Goal: Task Accomplishment & Management: Manage account settings

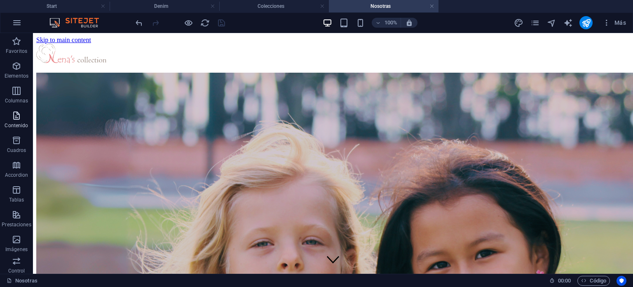
click at [16, 116] on icon "button" at bounding box center [17, 116] width 10 height 10
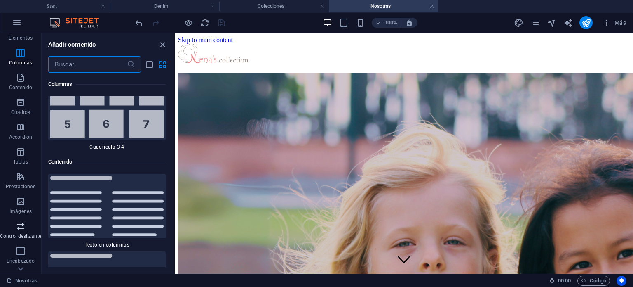
scroll to position [124, 0]
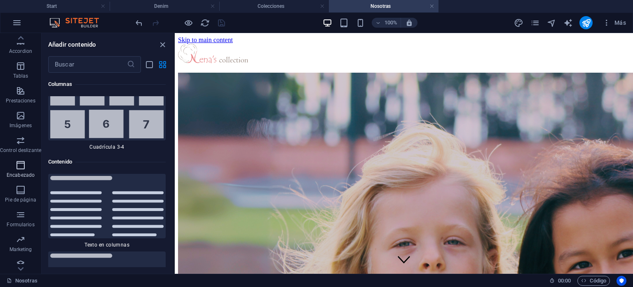
click at [18, 171] on span "Encabezado" at bounding box center [20, 170] width 41 height 20
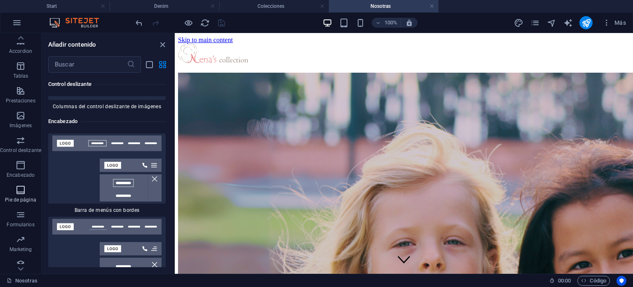
click at [25, 186] on icon "button" at bounding box center [21, 190] width 10 height 10
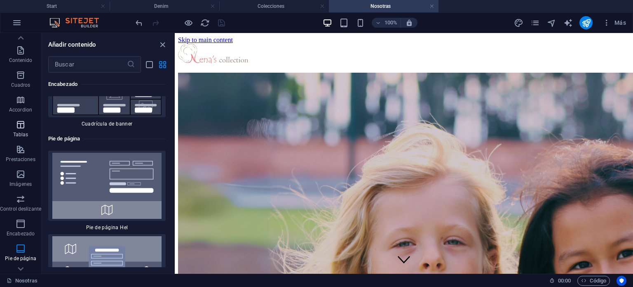
scroll to position [0, 0]
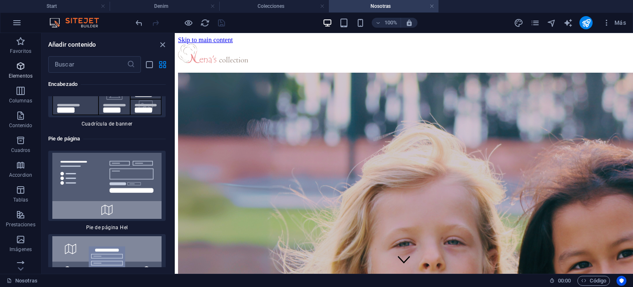
click at [20, 67] on icon "button" at bounding box center [21, 66] width 10 height 10
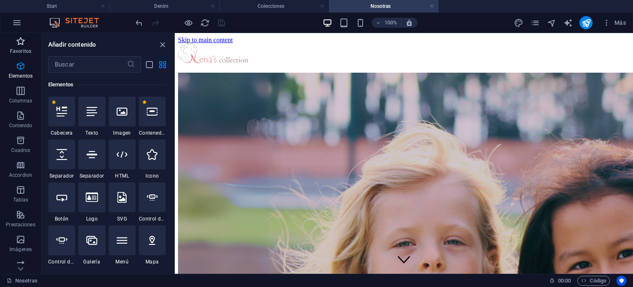
click at [18, 43] on icon "button" at bounding box center [21, 41] width 10 height 10
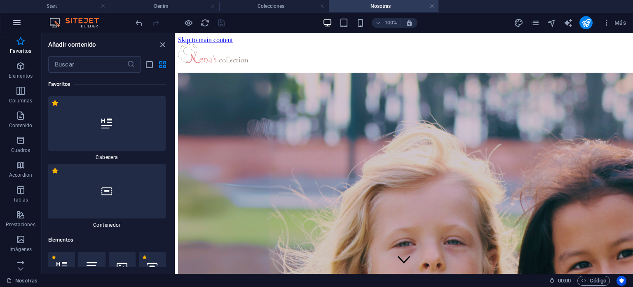
click at [18, 22] on icon "button" at bounding box center [17, 23] width 10 height 10
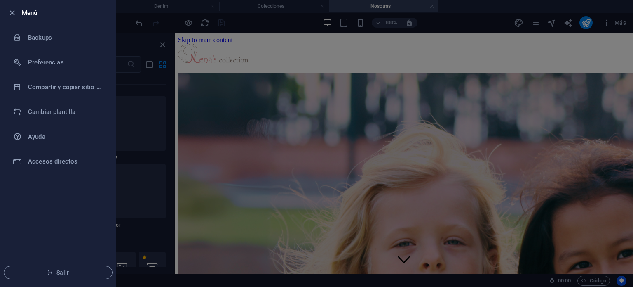
click at [133, 93] on div at bounding box center [316, 143] width 633 height 287
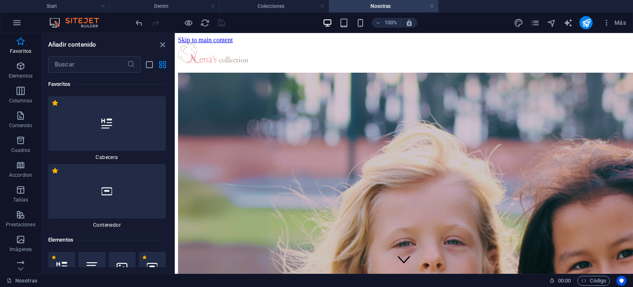
click at [160, 43] on icon "close panel" at bounding box center [162, 44] width 9 height 9
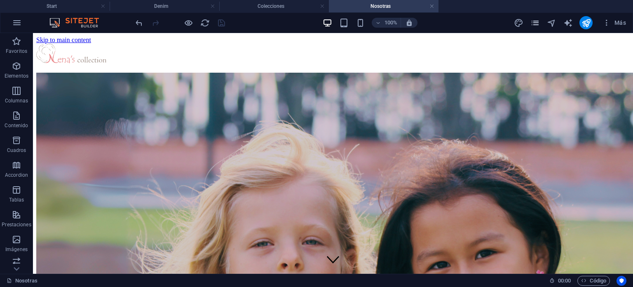
click at [533, 23] on icon "pages" at bounding box center [535, 22] width 9 height 9
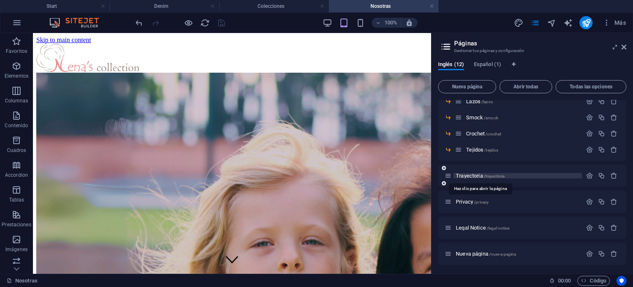
scroll to position [95, 0]
click at [578, 252] on p "Nueva página /nueva-pagina" at bounding box center [518, 252] width 124 height 5
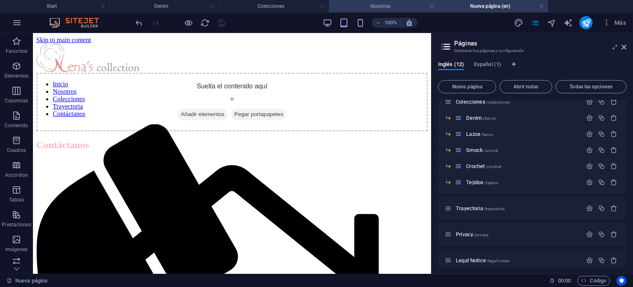
scroll to position [0, 0]
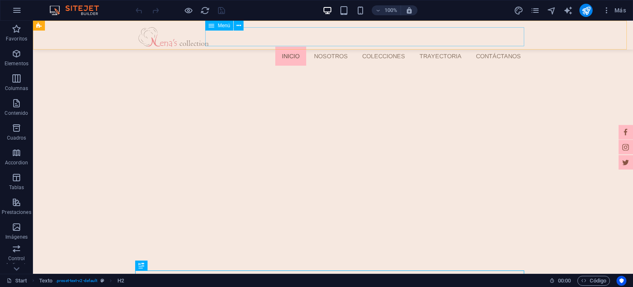
click at [340, 47] on nav "Inicio Nosotros Colecciones Trayectoria Contáctanos" at bounding box center [333, 56] width 389 height 19
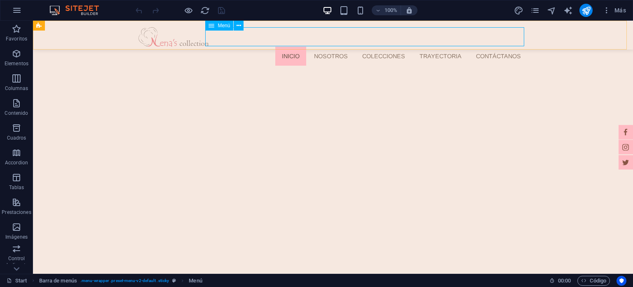
click at [227, 26] on span "Menú" at bounding box center [224, 25] width 12 height 5
select select
select select "1"
select select
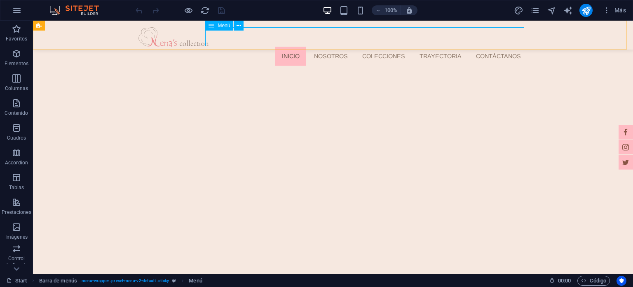
select select "2"
select select
select select "8"
select select
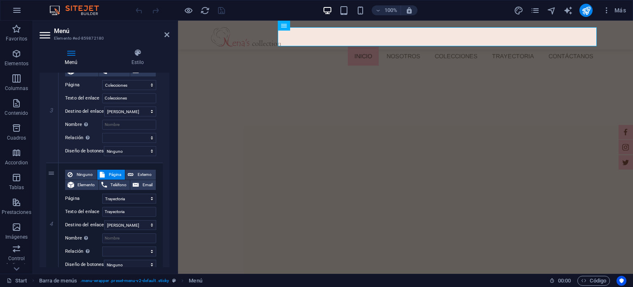
scroll to position [485, 0]
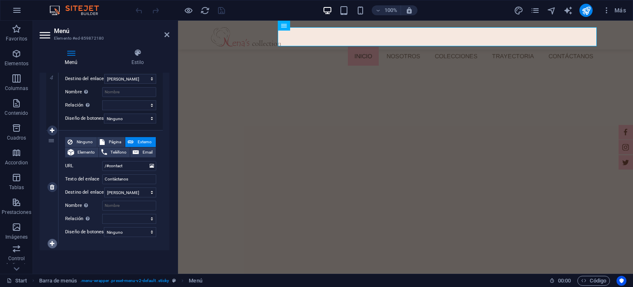
click at [51, 240] on icon at bounding box center [52, 243] width 5 height 6
select select
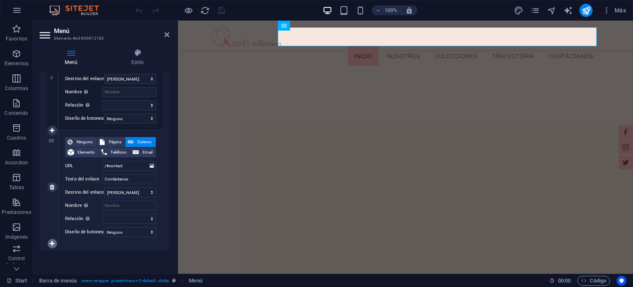
select select
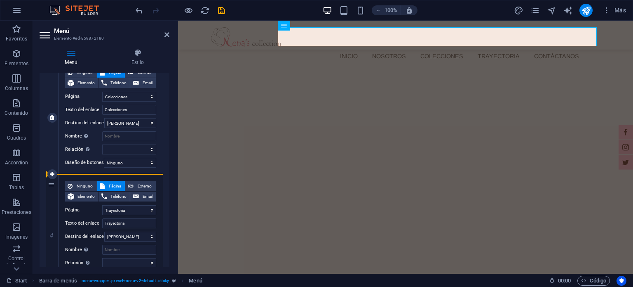
scroll to position [297, 0]
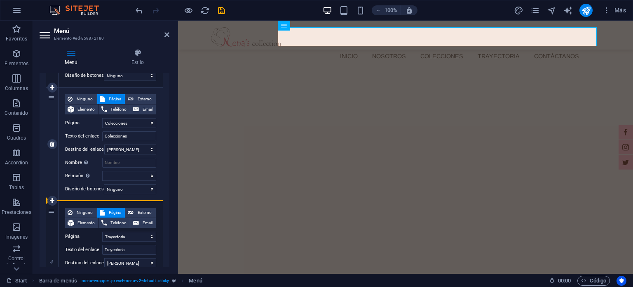
drag, startPoint x: 53, startPoint y: 232, endPoint x: 53, endPoint y: 174, distance: 57.7
click at [53, 174] on div "1 Ninguno Página Externo Elemento Teléfono Email Página Start Nosotras Coleccio…" at bounding box center [104, 195] width 117 height 668
select select
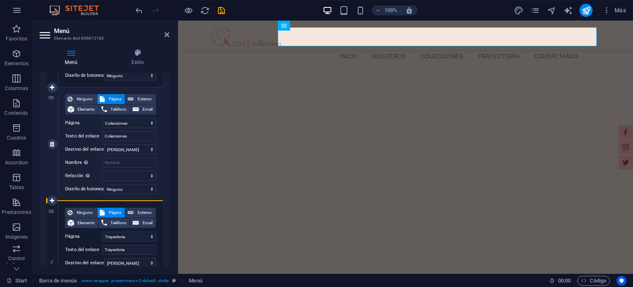
select select
select select "8"
type input "Trayectoria"
select select
type input "/#contact"
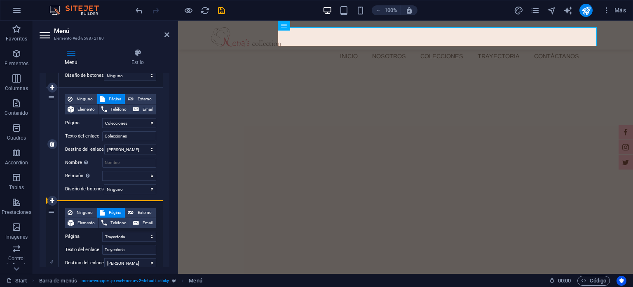
type input "Contáctanos"
select select
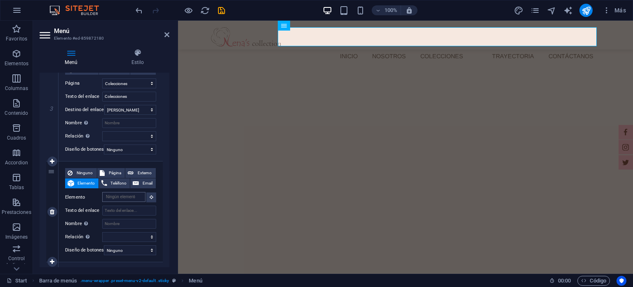
scroll to position [338, 0]
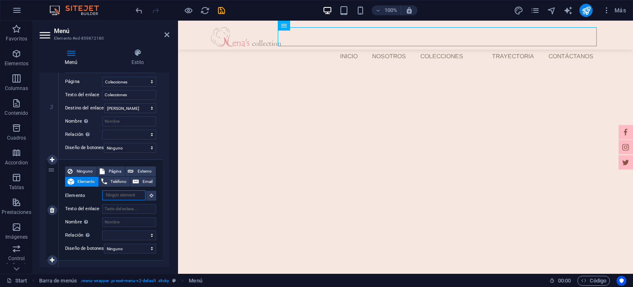
click at [120, 193] on input "Elemento" at bounding box center [123, 195] width 43 height 10
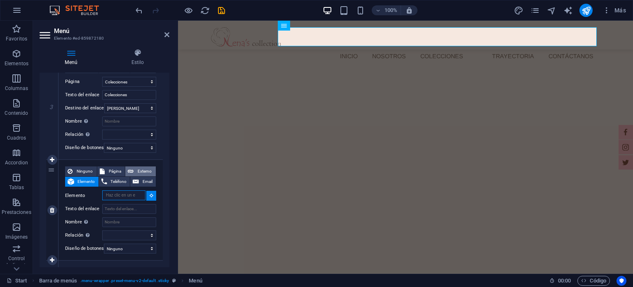
type input "S"
type input "ACCESORIOS"
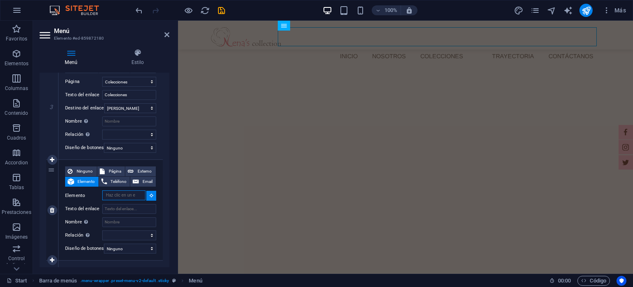
click at [119, 196] on input "Elemento" at bounding box center [123, 195] width 43 height 10
click at [114, 171] on span "Página" at bounding box center [115, 171] width 16 height 10
select select
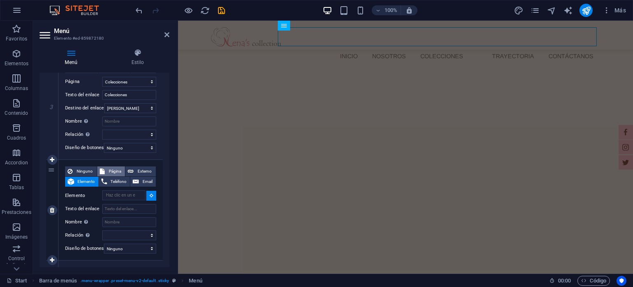
select select
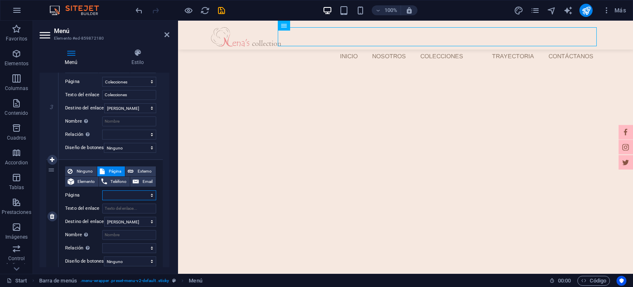
click at [120, 198] on select "Start Nosotras Colecciones -- Denim -- Lazos -- Smock -- Crochet -- Tejidos Tra…" at bounding box center [129, 195] width 54 height 10
click at [115, 193] on select "Start Nosotras Colecciones -- Denim -- Lazos -- Smock -- Crochet -- Tejidos Tra…" at bounding box center [129, 195] width 54 height 10
click at [114, 193] on select "Start Nosotras Colecciones -- Denim -- Lazos -- Smock -- Crochet -- Tejidos Tra…" at bounding box center [129, 195] width 54 height 10
select select "8"
click at [102, 190] on select "Start Nosotras Colecciones -- Denim -- Lazos -- Smock -- Crochet -- Tejidos Tra…" at bounding box center [129, 195] width 54 height 10
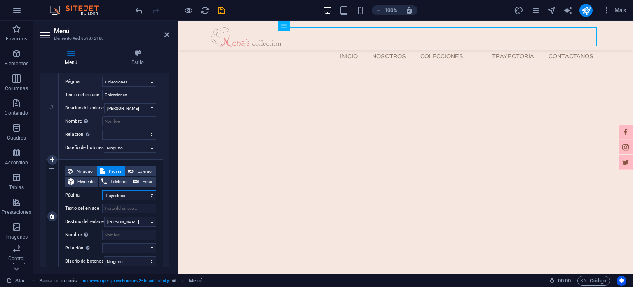
select select
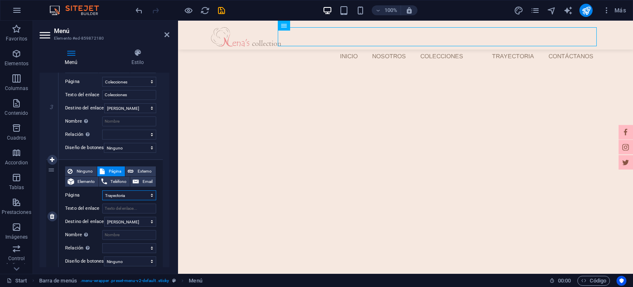
select select
click at [108, 210] on input "Texto del enlace" at bounding box center [129, 208] width 54 height 10
type input "Trayectoria"
select select
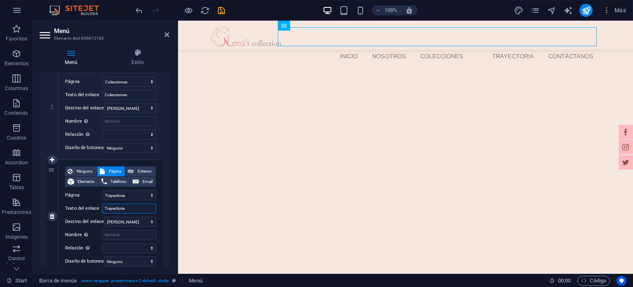
select select
click at [141, 207] on input "Trayectoria" at bounding box center [129, 208] width 54 height 10
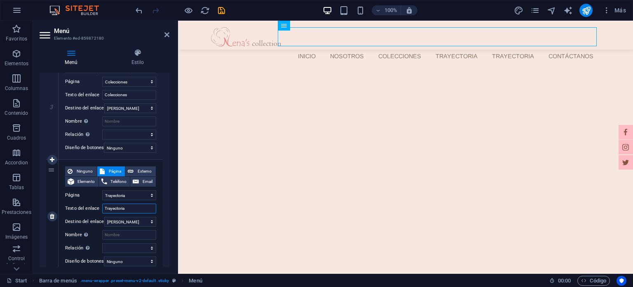
click at [141, 207] on input "Trayectoria" at bounding box center [129, 208] width 54 height 10
type input "a"
type input "ACE"
select select
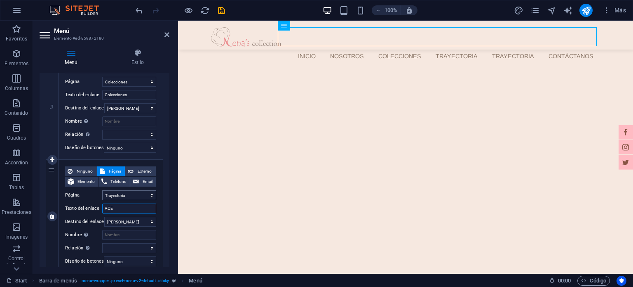
select select
type input "ACESORIOS"
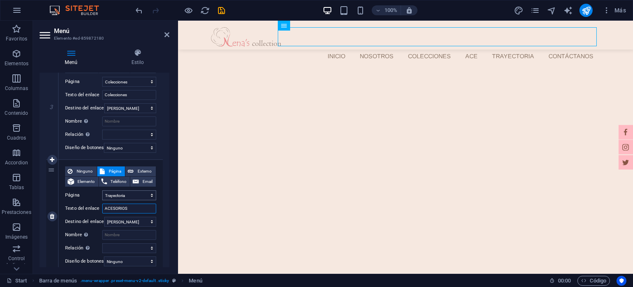
select select
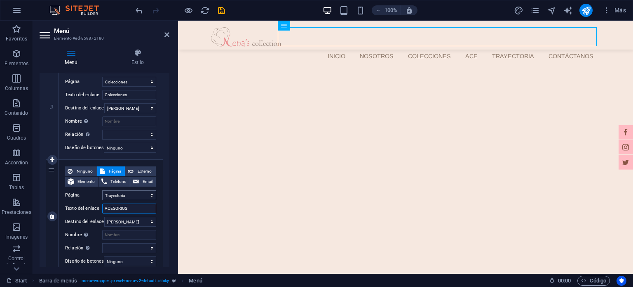
select select
click at [109, 206] on input "ACESORIOS" at bounding box center [129, 208] width 54 height 10
type input "ACCESORIOS"
select select
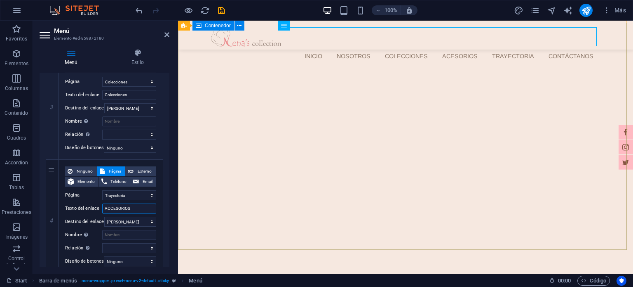
select select
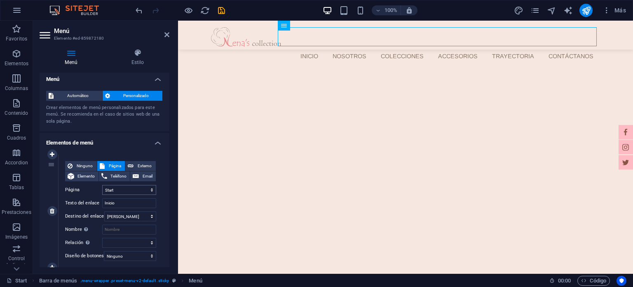
scroll to position [0, 0]
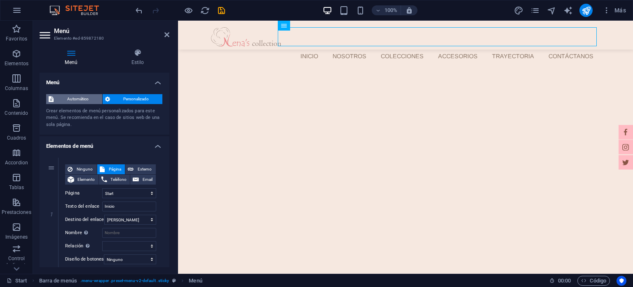
type input "ACCESORIOS"
click at [73, 95] on span "Automático" at bounding box center [78, 99] width 44 height 10
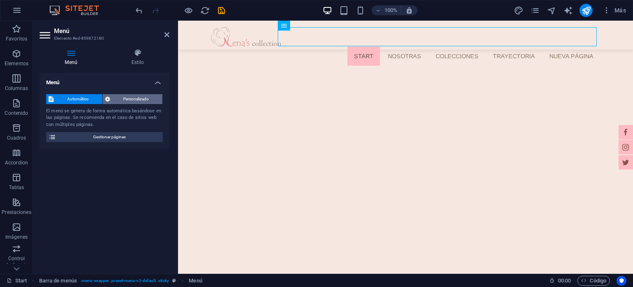
click at [141, 98] on span "Personalizado" at bounding box center [137, 99] width 48 height 10
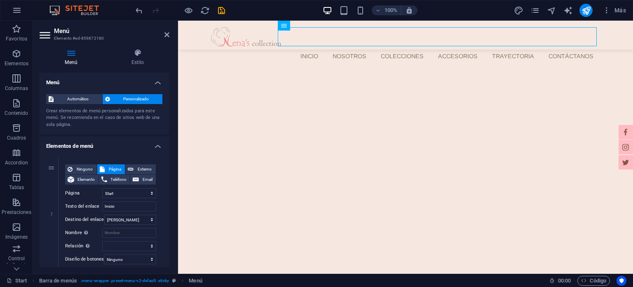
click at [473, 8] on div "100% Más" at bounding box center [382, 10] width 496 height 13
click at [165, 33] on icon at bounding box center [167, 34] width 5 height 7
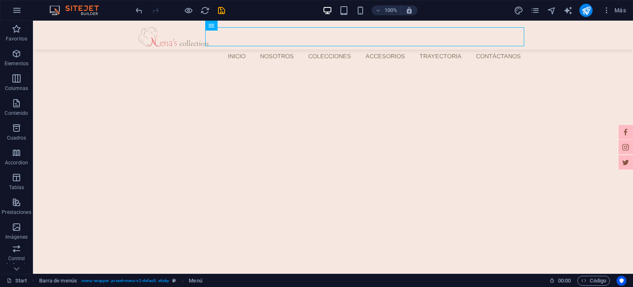
click at [484, 12] on div "100% Más" at bounding box center [382, 10] width 496 height 13
click at [475, 5] on div "100% Más" at bounding box center [382, 10] width 496 height 13
click at [517, 47] on nav "Inicio Nosotros Colecciones ACCESORIOS Trayectoria Contáctanos" at bounding box center [333, 56] width 389 height 19
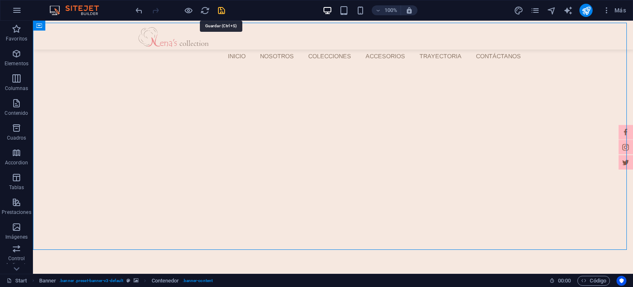
click at [219, 9] on icon "save" at bounding box center [221, 10] width 9 height 9
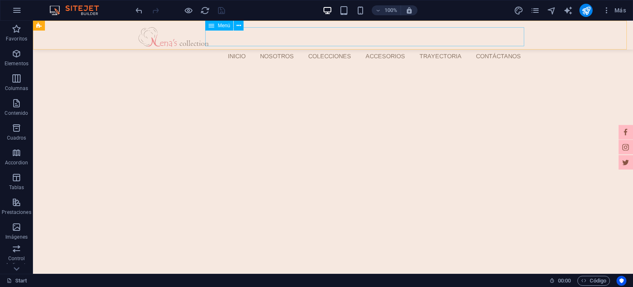
click at [223, 23] on span "Menú" at bounding box center [224, 25] width 12 height 5
select select
select select "1"
select select
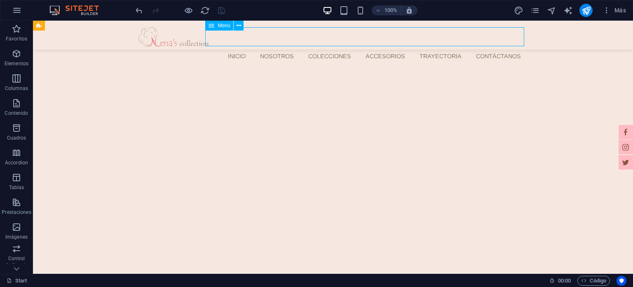
select select "2"
select select
select select "8"
select select
select select "8"
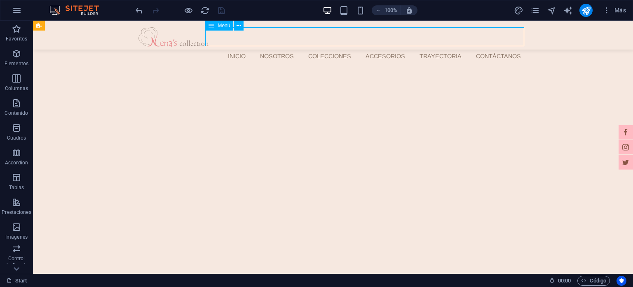
select select
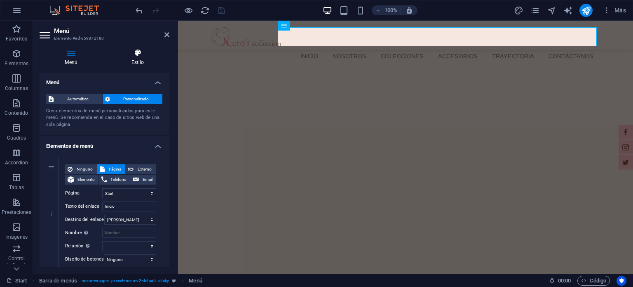
click at [148, 61] on h4 "Estilo" at bounding box center [138, 57] width 64 height 17
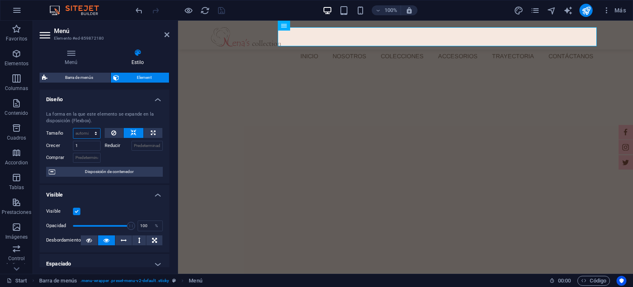
click at [82, 137] on select "Predeterminado automático px % 1/1 1/2 1/3 1/4 1/5 1/6 1/7 1/8 1/9 1/10" at bounding box center [86, 133] width 27 height 10
select select "px"
click at [87, 128] on select "Predeterminado automático px % 1/1 1/2 1/3 1/4 1/5 1/6 1/7 1/8 1/9 1/10" at bounding box center [86, 133] width 27 height 10
click at [85, 128] on input "0" at bounding box center [86, 133] width 27 height 10
click at [82, 132] on input "0" at bounding box center [86, 133] width 27 height 10
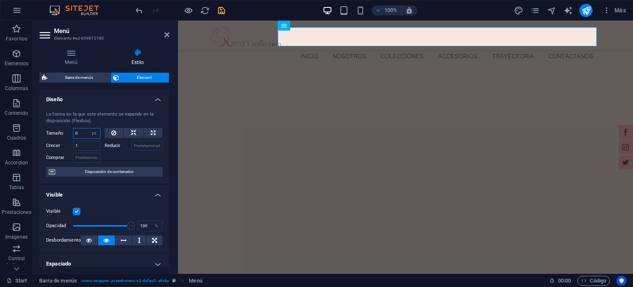
click at [82, 132] on input "0" at bounding box center [86, 133] width 27 height 10
click at [82, 132] on input "50" at bounding box center [86, 133] width 27 height 10
type input "0"
click at [106, 172] on span "Disposición de contenedor" at bounding box center [109, 172] width 103 height 10
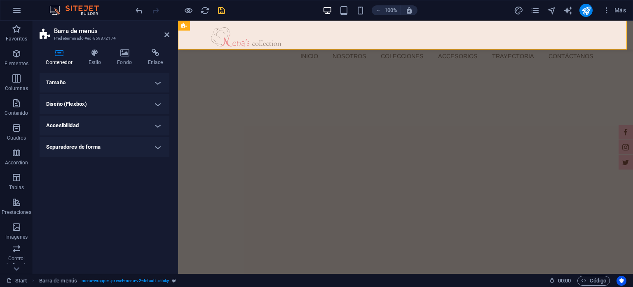
click at [81, 101] on h4 "Diseño (Flexbox)" at bounding box center [105, 104] width 130 height 20
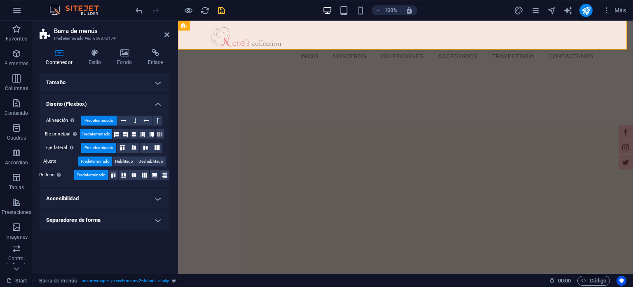
click at [85, 85] on h4 "Tamaño" at bounding box center [105, 83] width 130 height 20
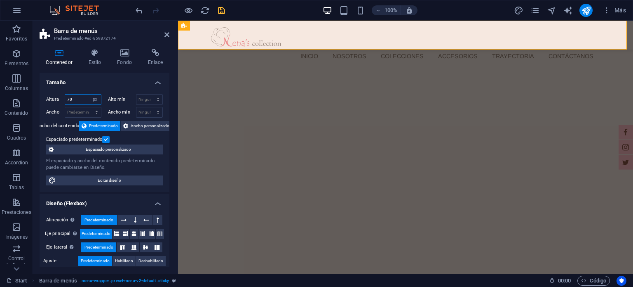
click at [82, 101] on input "70" at bounding box center [83, 99] width 36 height 10
click at [73, 98] on input "70" at bounding box center [83, 99] width 36 height 10
type input "80"
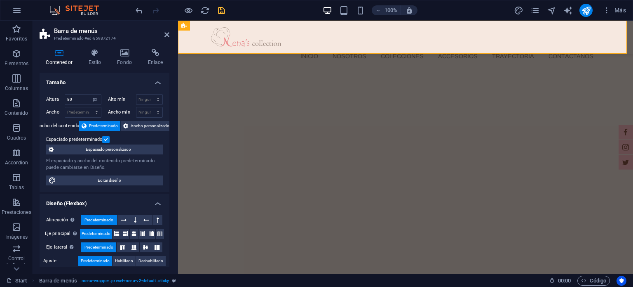
click at [478, 8] on div "100% Más" at bounding box center [382, 10] width 496 height 13
click at [165, 36] on icon at bounding box center [167, 34] width 5 height 7
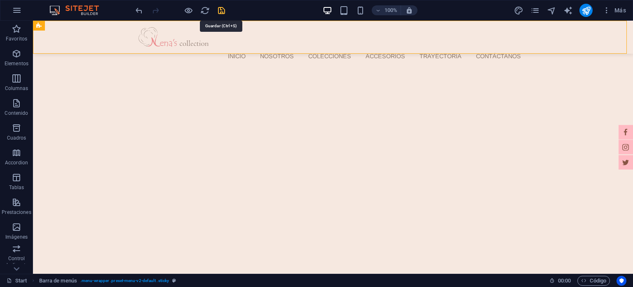
click at [220, 9] on icon "save" at bounding box center [221, 10] width 9 height 9
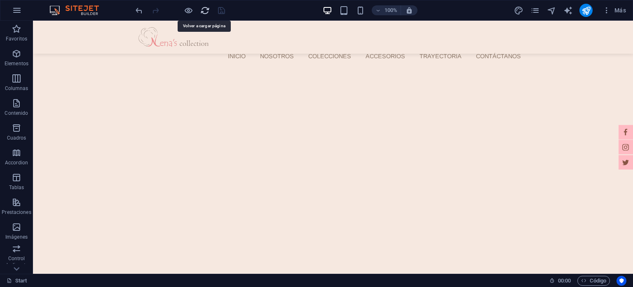
click at [205, 9] on icon "reload" at bounding box center [204, 10] width 9 height 9
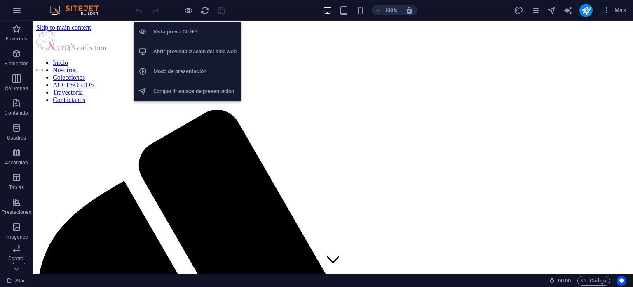
click at [191, 42] on li "Abrir previsualización del sitio web" at bounding box center [188, 52] width 108 height 20
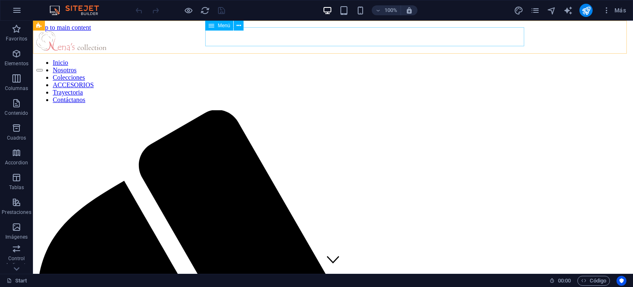
click at [397, 59] on nav "Inicio Nosotros Colecciones ACCESORIOS Trayectoria Contáctanos" at bounding box center [333, 81] width 594 height 45
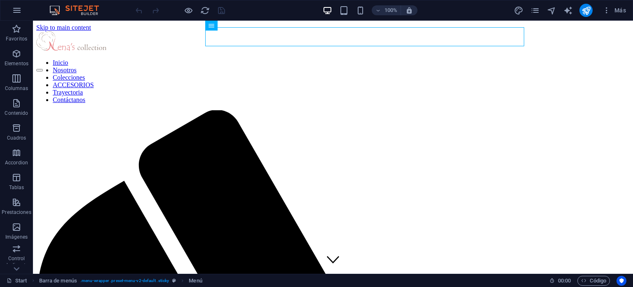
click at [493, 5] on div "100% Más" at bounding box center [382, 10] width 496 height 13
click at [266, 59] on nav "Inicio Nosotros Colecciones ACCESORIOS Trayectoria Contáctanos" at bounding box center [333, 81] width 594 height 45
click at [238, 21] on icon at bounding box center [239, 25] width 5 height 9
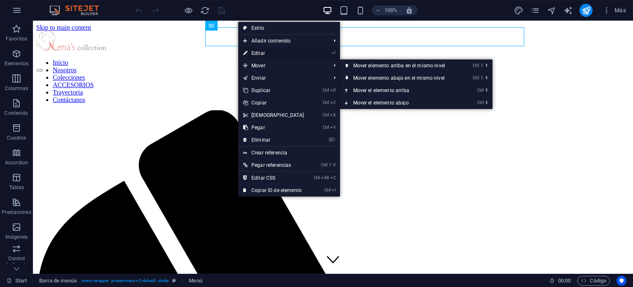
click at [262, 51] on link "⏎ Editar" at bounding box center [273, 53] width 71 height 12
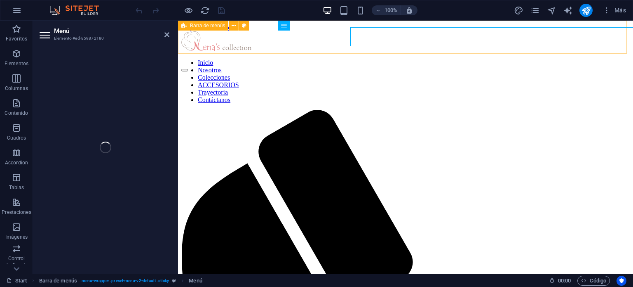
select select
select select "1"
select select
select select "2"
select select
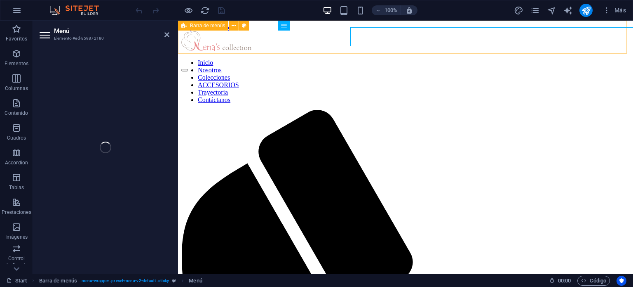
select select "8"
select select
select select "8"
select select
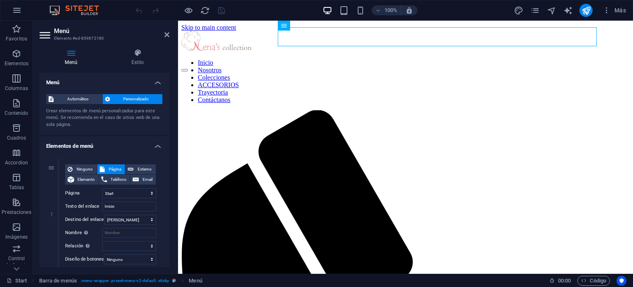
drag, startPoint x: 121, startPoint y: 58, endPoint x: 117, endPoint y: 79, distance: 21.4
click at [110, 77] on div "Menú Estilo Menú Automático Personalizado Crear elementos de menú personalizado…" at bounding box center [105, 158] width 130 height 218
click at [121, 80] on h4 "Menú" at bounding box center [105, 80] width 130 height 15
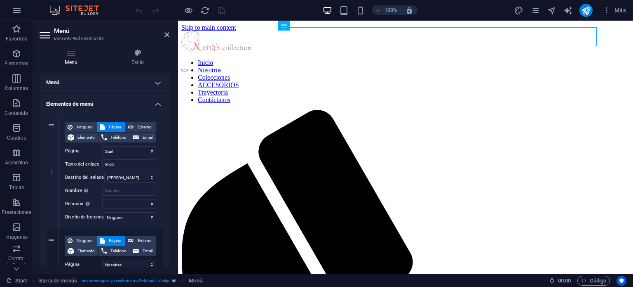
click at [111, 97] on h4 "Elementos de menú" at bounding box center [105, 101] width 130 height 15
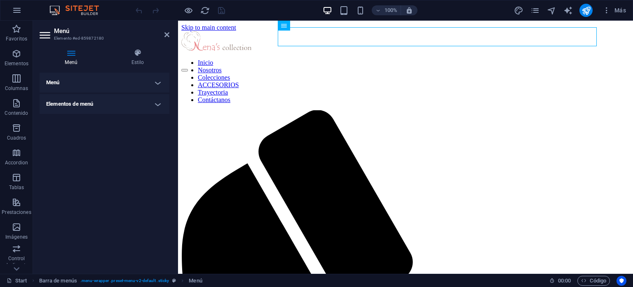
click at [99, 77] on h4 "Menú" at bounding box center [105, 83] width 130 height 20
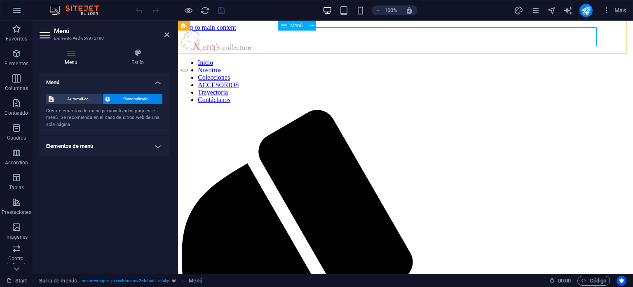
click at [285, 59] on nav "Inicio Nosotros Colecciones ACCESORIOS Trayectoria Contáctanos" at bounding box center [405, 81] width 449 height 45
click at [294, 22] on div "Menú" at bounding box center [292, 26] width 28 height 10
click at [294, 24] on span "Menú" at bounding box center [296, 25] width 12 height 5
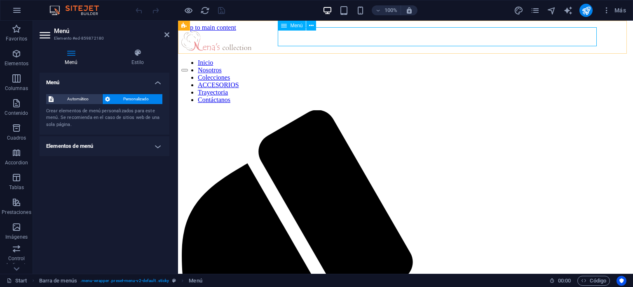
click at [294, 24] on span "Menú" at bounding box center [296, 25] width 12 height 5
click at [69, 55] on icon at bounding box center [71, 53] width 63 height 8
click at [134, 56] on icon at bounding box center [138, 53] width 64 height 8
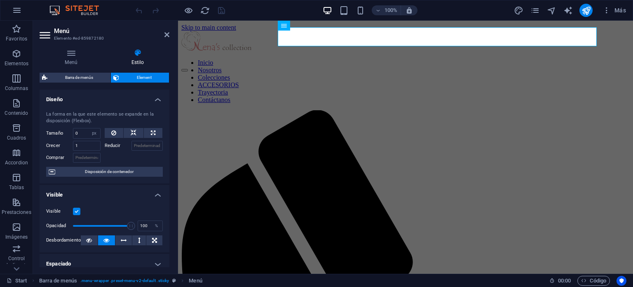
click at [91, 97] on h4 "Diseño" at bounding box center [105, 96] width 130 height 15
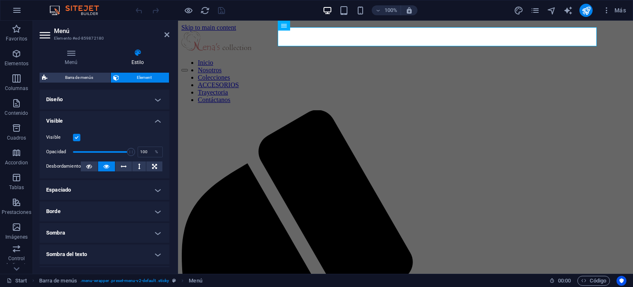
click at [93, 119] on h4 "Visible" at bounding box center [105, 118] width 130 height 15
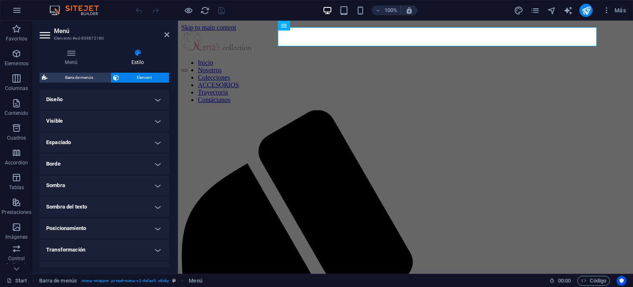
click at [86, 145] on h4 "Espaciado" at bounding box center [105, 142] width 130 height 20
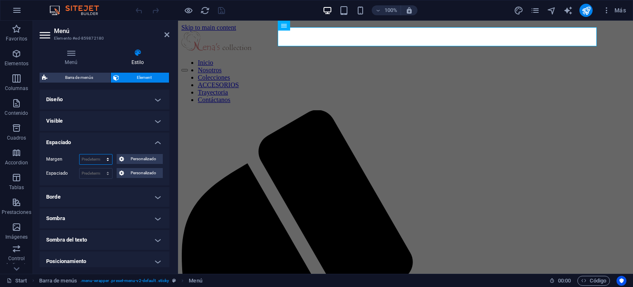
click at [87, 160] on select "Predeterminado automático px % rem vw vh Personalizado" at bounding box center [96, 159] width 33 height 10
select select "px"
click at [99, 154] on select "Predeterminado automático px % rem vw vh Personalizado" at bounding box center [96, 159] width 33 height 10
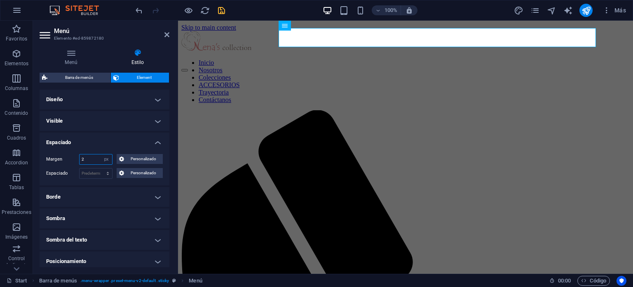
click at [94, 160] on input "2" at bounding box center [96, 159] width 33 height 10
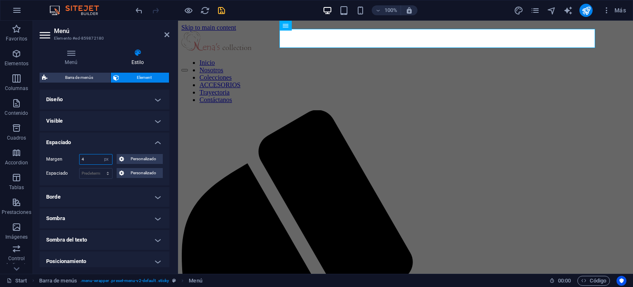
click at [93, 161] on input "4" at bounding box center [96, 159] width 33 height 10
click at [92, 161] on input "5" at bounding box center [96, 159] width 33 height 10
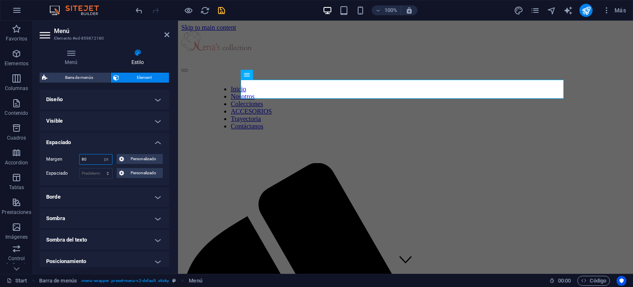
click at [92, 161] on input "80" at bounding box center [96, 159] width 33 height 10
type input "9"
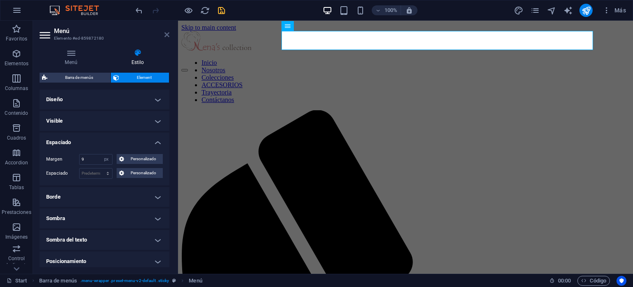
click at [165, 35] on icon at bounding box center [167, 34] width 5 height 7
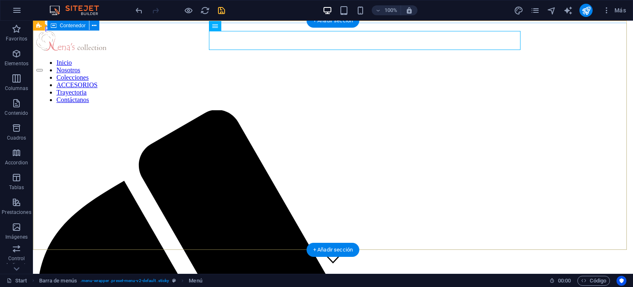
click at [569, 42] on div "Inicio Nosotros Colecciones ACCESORIOS Trayectoria Contáctanos" at bounding box center [333, 47] width 594 height 33
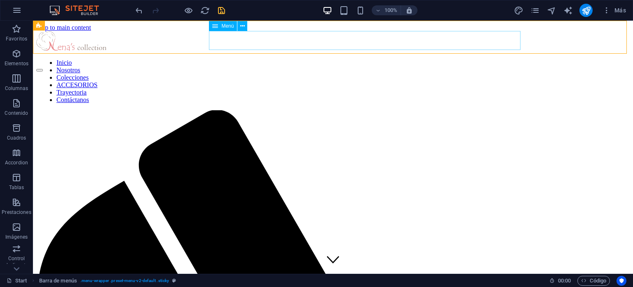
click at [221, 26] on span "Menú" at bounding box center [227, 26] width 12 height 5
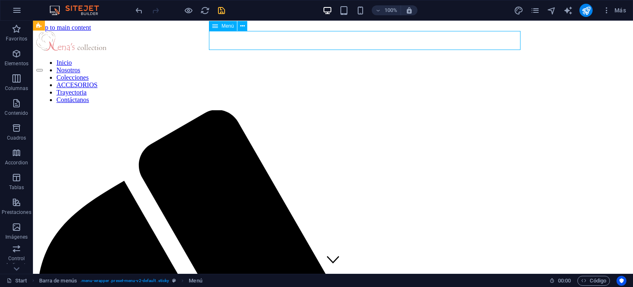
click at [221, 26] on span "Menú" at bounding box center [227, 26] width 12 height 5
select select "px"
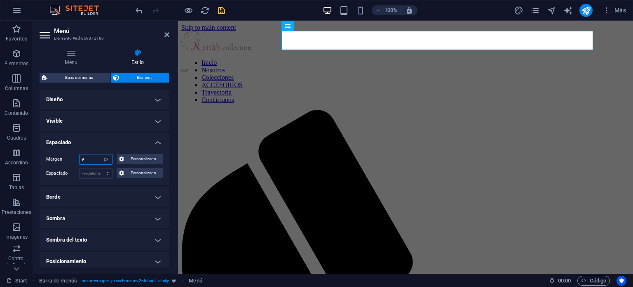
click at [96, 158] on input "9" at bounding box center [96, 159] width 33 height 10
type input "7"
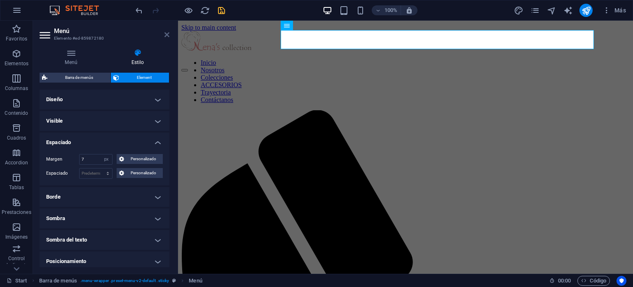
click at [165, 33] on icon at bounding box center [167, 34] width 5 height 7
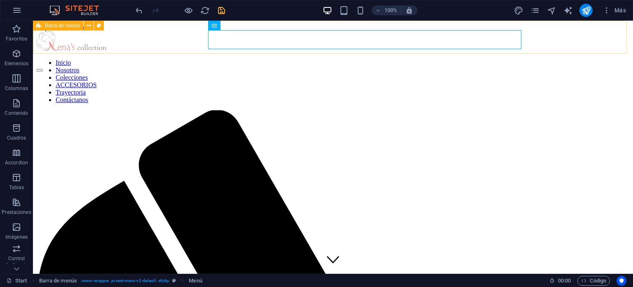
click at [558, 36] on div "Inicio Nosotros Colecciones ACCESORIOS Trayectoria Contáctanos" at bounding box center [333, 47] width 594 height 33
click at [346, 59] on nav "Inicio Nosotros Colecciones ACCESORIOS Trayectoria Contáctanos" at bounding box center [333, 81] width 588 height 45
select select "px"
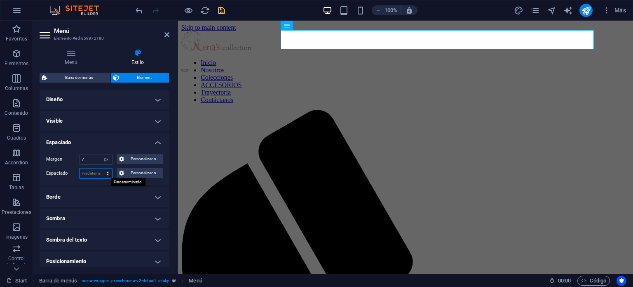
click at [90, 172] on select "Predeterminado px rem % vh vw Personalizado" at bounding box center [96, 173] width 33 height 10
select select "px"
click at [99, 168] on select "Predeterminado px rem % vh vw Personalizado" at bounding box center [96, 173] width 33 height 10
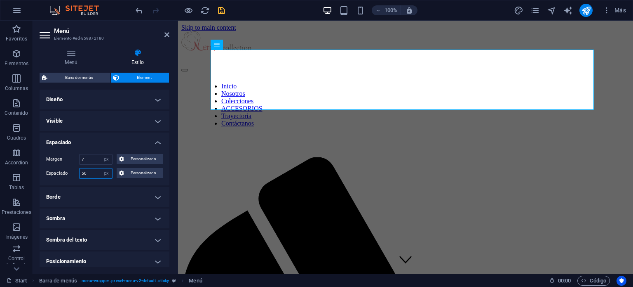
click at [86, 171] on input "50" at bounding box center [96, 173] width 33 height 10
type input "0"
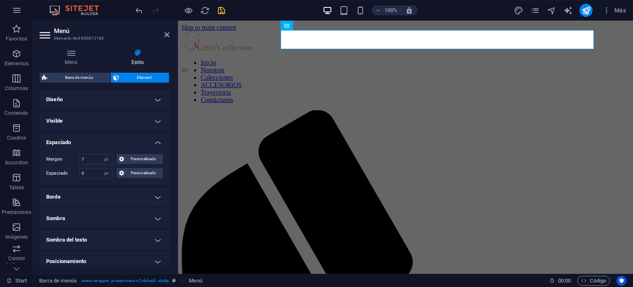
click at [89, 198] on h4 "Borde" at bounding box center [105, 197] width 130 height 20
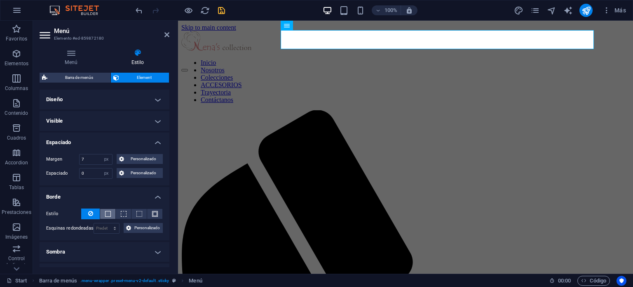
click at [108, 211] on span at bounding box center [108, 214] width 6 height 6
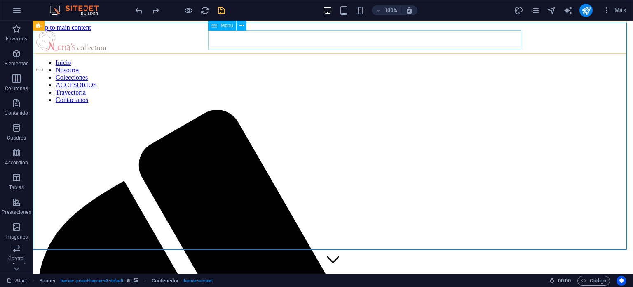
click at [518, 59] on nav "Inicio Nosotros Colecciones ACCESORIOS Trayectoria Contáctanos" at bounding box center [333, 81] width 588 height 45
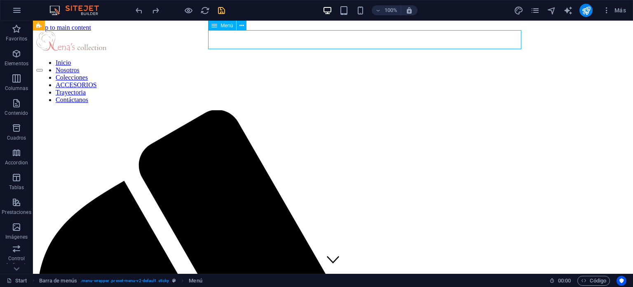
click at [518, 59] on nav "Inicio Nosotros Colecciones ACCESORIOS Trayectoria Contáctanos" at bounding box center [333, 81] width 588 height 45
select select "px"
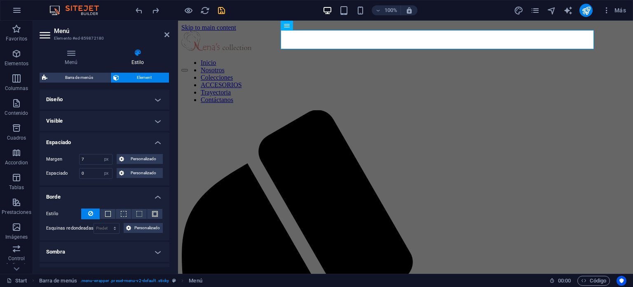
click at [90, 137] on h4 "Espaciado" at bounding box center [105, 139] width 130 height 15
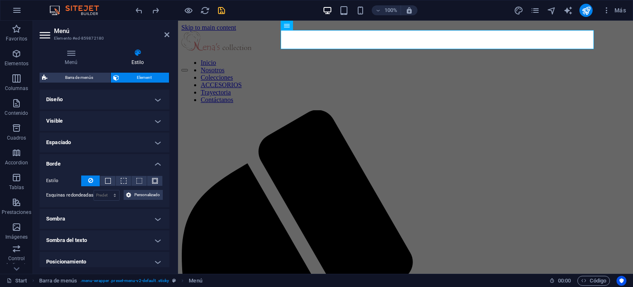
click at [90, 137] on h4 "Espaciado" at bounding box center [105, 142] width 130 height 20
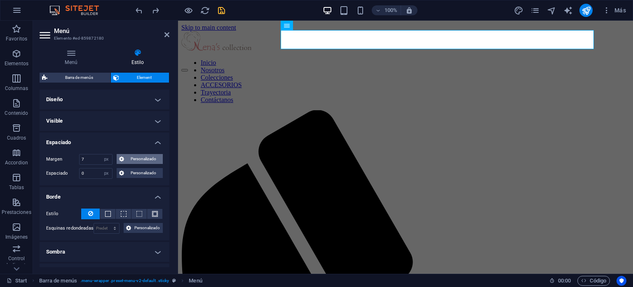
click at [140, 156] on span "Personalizado" at bounding box center [144, 159] width 34 height 10
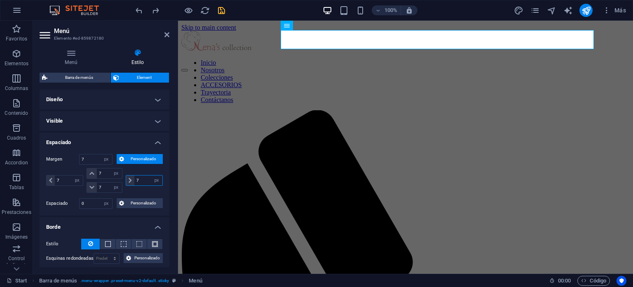
click at [139, 179] on input "7" at bounding box center [148, 180] width 28 height 10
click at [63, 181] on input "7" at bounding box center [69, 180] width 28 height 10
type input "10"
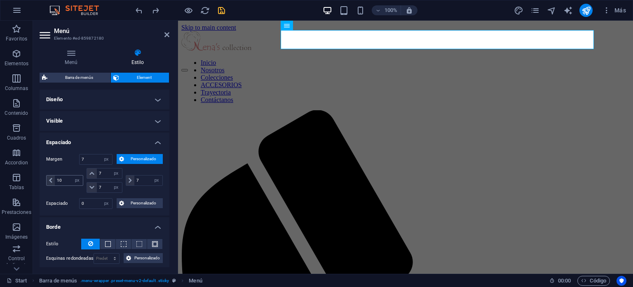
select select "DISABLED_OPTION_VALUE"
click at [65, 183] on input "10" at bounding box center [69, 180] width 28 height 10
click at [68, 179] on input "10" at bounding box center [69, 180] width 28 height 10
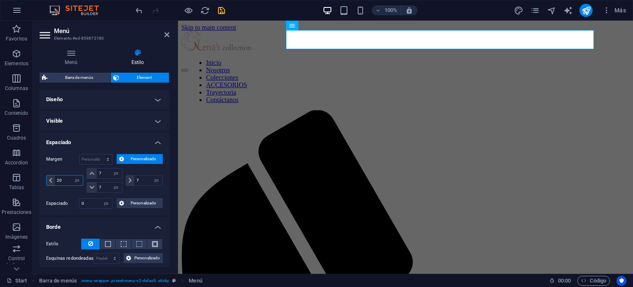
click at [68, 179] on input "20" at bounding box center [69, 180] width 28 height 10
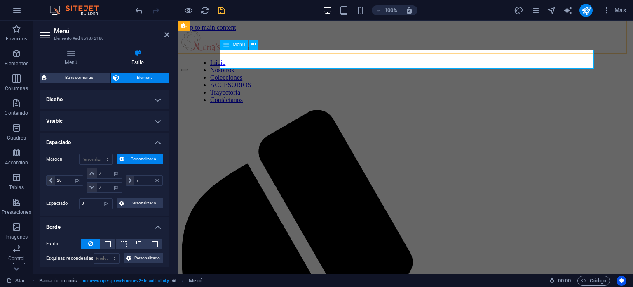
type input "20"
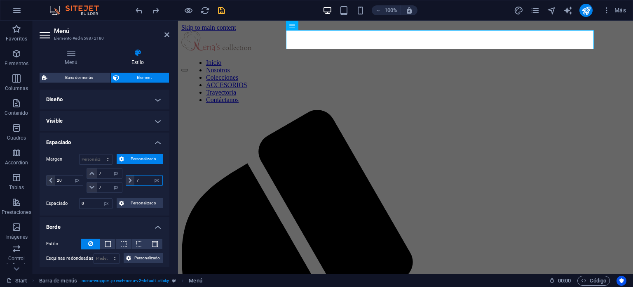
click at [147, 179] on input "7" at bounding box center [148, 180] width 28 height 10
click at [147, 177] on input "7" at bounding box center [148, 180] width 28 height 10
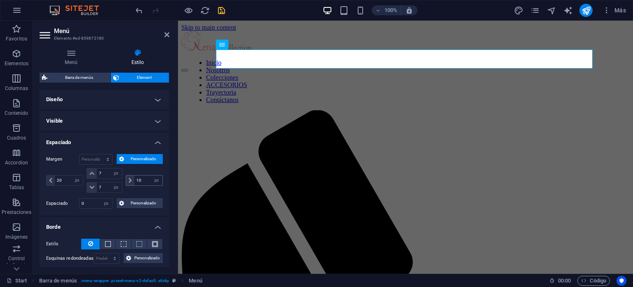
type input "7"
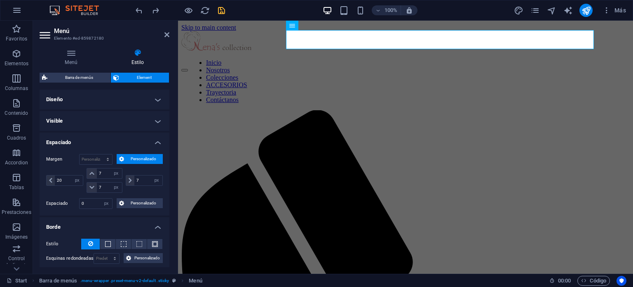
click at [142, 141] on h4 "Espaciado" at bounding box center [105, 139] width 130 height 15
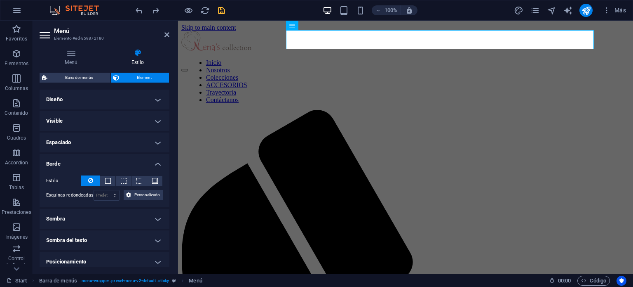
click at [142, 141] on h4 "Espaciado" at bounding box center [105, 142] width 130 height 20
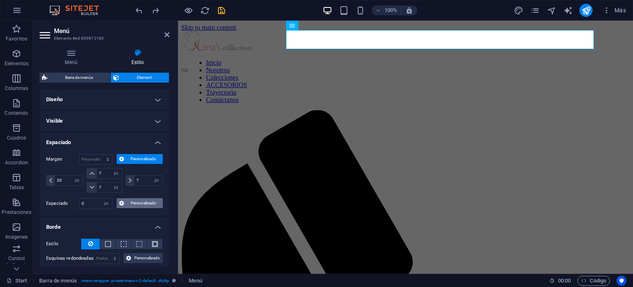
click at [135, 203] on span "Personalizado" at bounding box center [144, 203] width 34 height 10
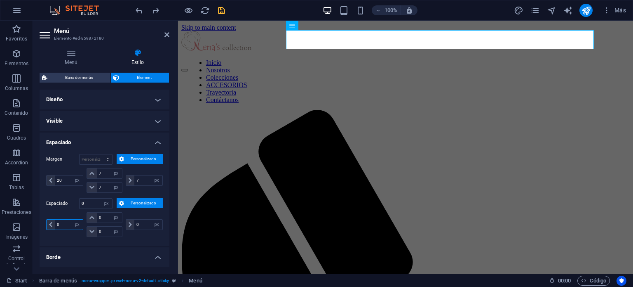
click at [63, 222] on input "0" at bounding box center [69, 224] width 28 height 10
type input "10"
select select "DISABLED_OPTION_VALUE"
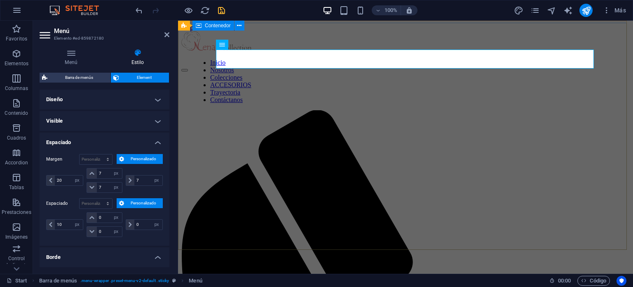
type input "0"
select select "px"
type input "0"
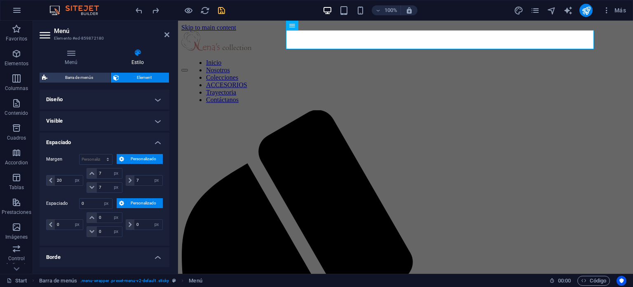
click at [164, 33] on h2 "Menú" at bounding box center [111, 30] width 115 height 7
click at [101, 137] on h4 "Espaciado" at bounding box center [105, 139] width 130 height 15
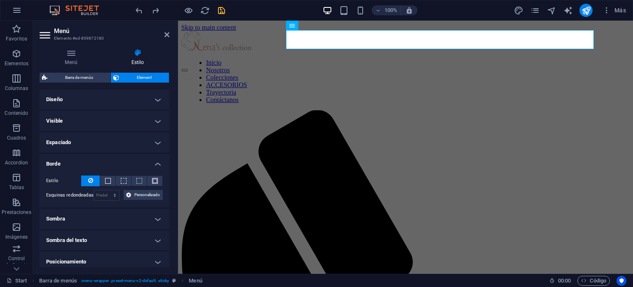
click at [89, 162] on h4 "Borde" at bounding box center [105, 161] width 130 height 15
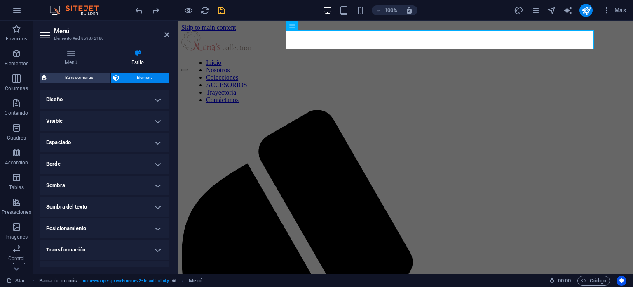
click at [87, 118] on h4 "Visible" at bounding box center [105, 121] width 130 height 20
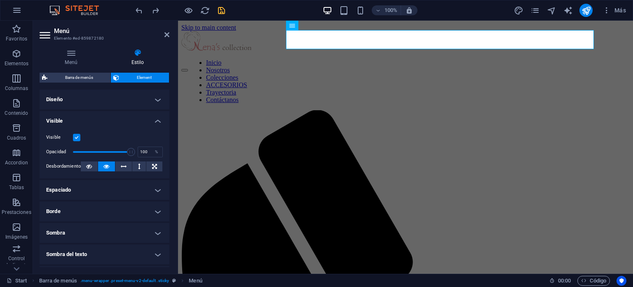
click at [94, 96] on h4 "Diseño" at bounding box center [105, 99] width 130 height 20
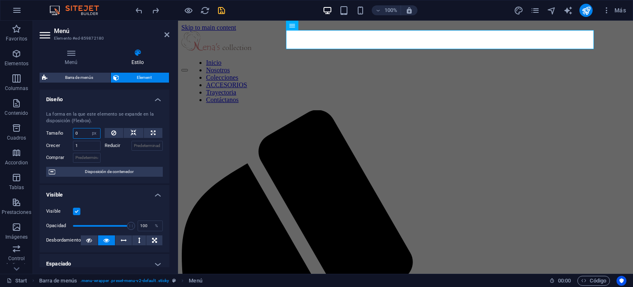
click at [80, 129] on input "0" at bounding box center [86, 133] width 27 height 10
click at [144, 131] on button at bounding box center [153, 133] width 19 height 10
type input "100"
select select "%"
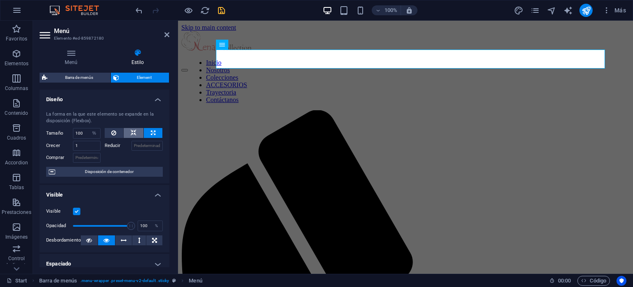
click at [134, 133] on icon at bounding box center [134, 133] width 6 height 10
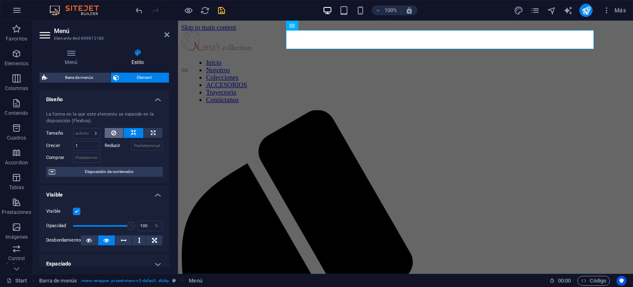
click at [114, 128] on icon at bounding box center [113, 133] width 5 height 10
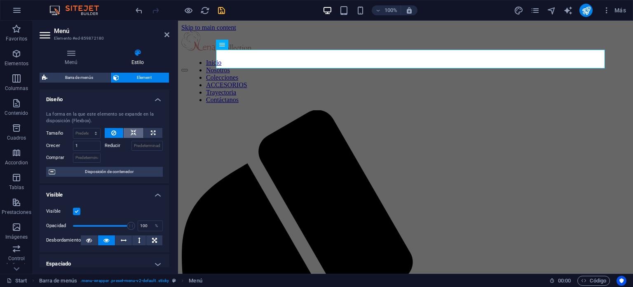
click at [131, 130] on icon at bounding box center [134, 133] width 6 height 10
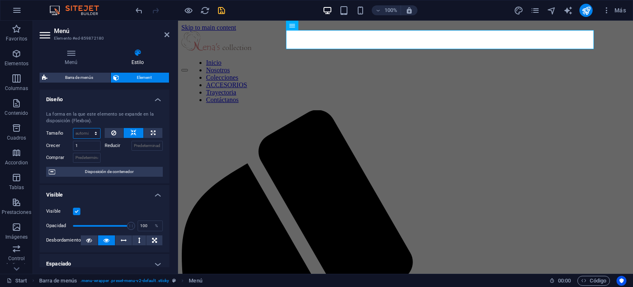
click at [80, 134] on select "Predeterminado automático px % 1/1 1/2 1/3 1/4 1/5 1/6 1/7 1/8 1/9 1/10" at bounding box center [86, 133] width 27 height 10
select select "px"
click at [87, 128] on select "Predeterminado automático px % 1/1 1/2 1/3 1/4 1/5 1/6 1/7 1/8 1/9 1/10" at bounding box center [86, 133] width 27 height 10
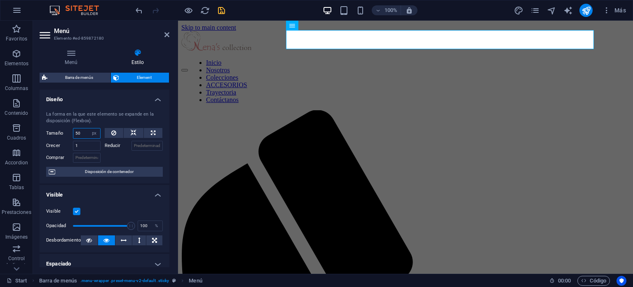
click at [83, 135] on input "50" at bounding box center [86, 133] width 27 height 10
type input "0"
click at [165, 31] on h2 "Menú" at bounding box center [111, 30] width 115 height 7
click at [165, 34] on icon at bounding box center [167, 34] width 5 height 7
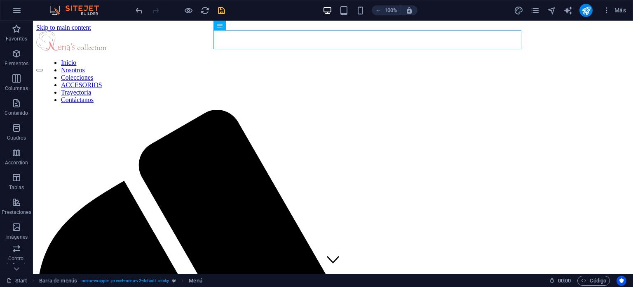
click at [563, 31] on div "Inicio Nosotros Colecciones ACCESORIOS Trayectoria Contáctanos" at bounding box center [333, 47] width 594 height 33
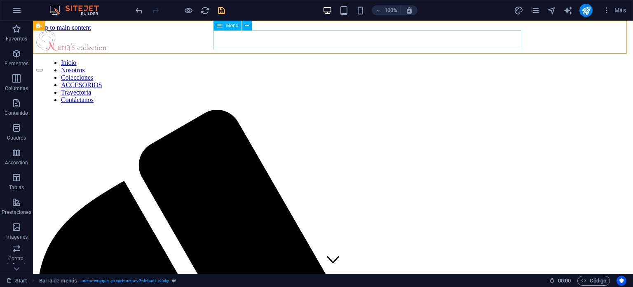
click at [494, 59] on nav "Inicio Nosotros Colecciones ACCESORIOS Trayectoria Contáctanos" at bounding box center [336, 81] width 583 height 45
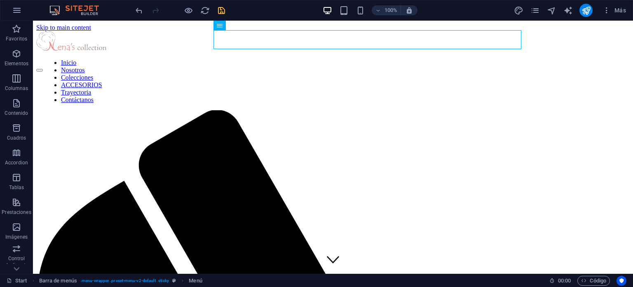
click at [268, 10] on div "100% Más" at bounding box center [382, 10] width 496 height 13
click at [222, 8] on icon "save" at bounding box center [221, 10] width 9 height 9
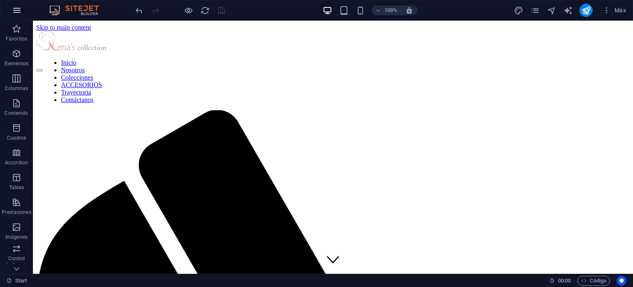
click at [21, 4] on button "button" at bounding box center [17, 10] width 20 height 20
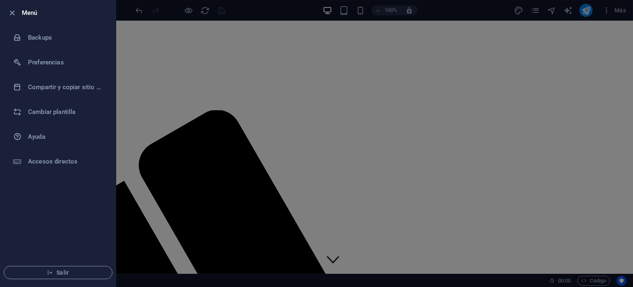
click at [348, 72] on div at bounding box center [316, 143] width 633 height 287
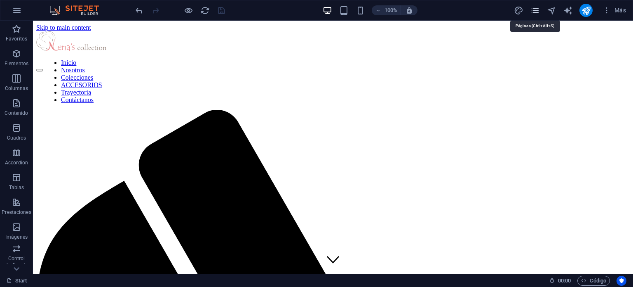
click at [537, 10] on icon "pages" at bounding box center [535, 10] width 9 height 9
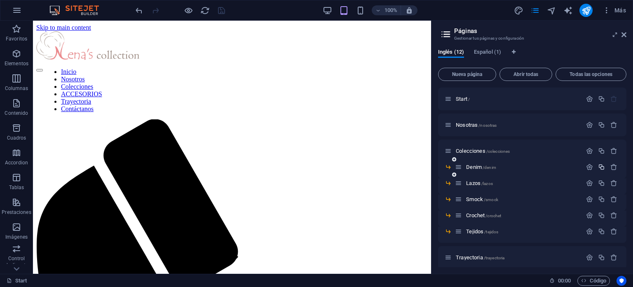
click at [601, 166] on icon "button" at bounding box center [601, 166] width 7 height 7
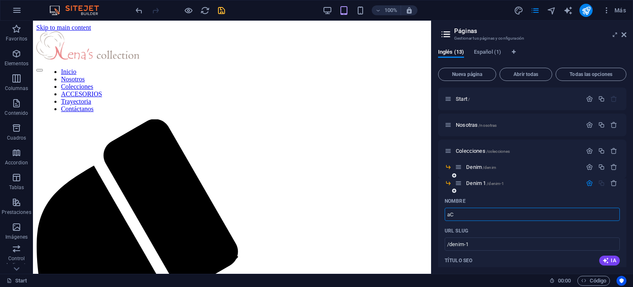
type input "a"
type input "Accesorios"
type input "/accesorios"
type input "Accesorios"
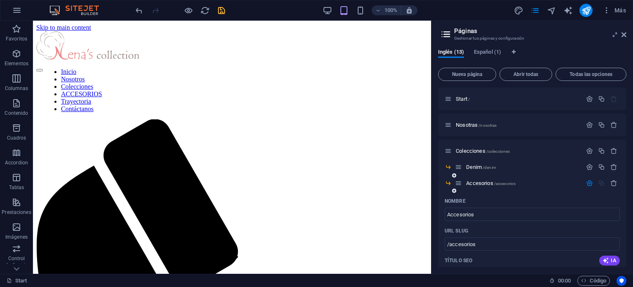
click at [479, 199] on div "Nombre" at bounding box center [532, 200] width 175 height 13
drag, startPoint x: 478, startPoint y: 183, endPoint x: 492, endPoint y: 196, distance: 18.4
click at [480, 182] on span "Accesorios /accesorios" at bounding box center [490, 183] width 49 height 6
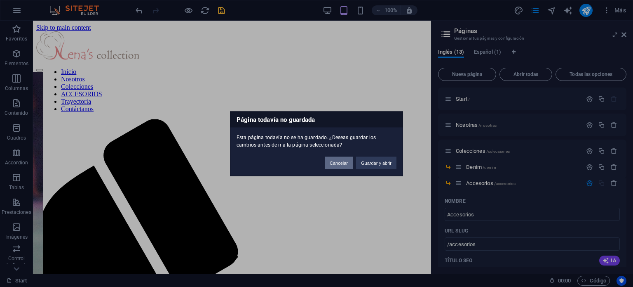
drag, startPoint x: 349, startPoint y: 161, endPoint x: 391, endPoint y: 156, distance: 42.0
click at [349, 161] on button "Cancelar" at bounding box center [339, 162] width 28 height 12
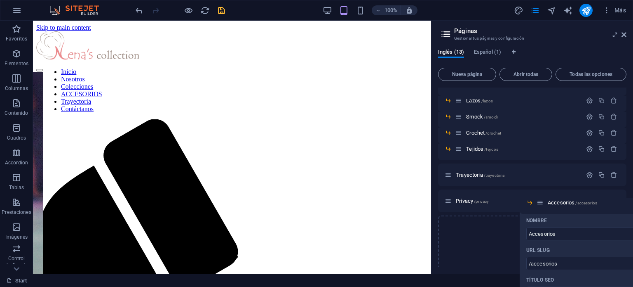
scroll to position [124, 0]
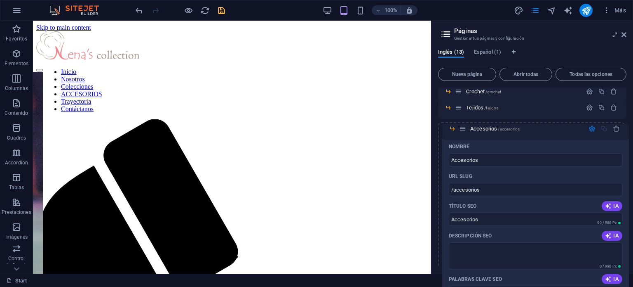
drag, startPoint x: 459, startPoint y: 183, endPoint x: 466, endPoint y: 127, distance: 56.6
click at [466, 127] on div "Start / Nosotras /nosotras Colecciones /colecciones Denim /denim Accesorios /ac…" at bounding box center [532, 251] width 188 height 574
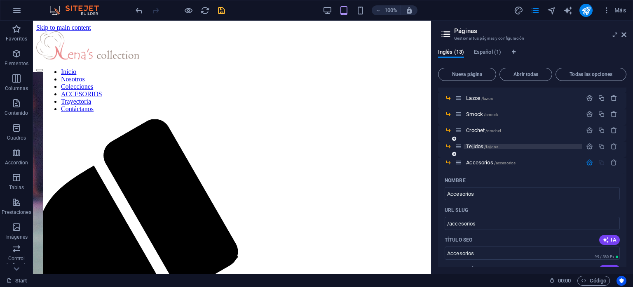
scroll to position [82, 0]
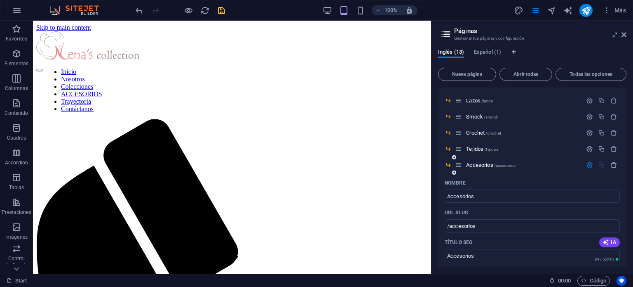
drag, startPoint x: 464, startPoint y: 167, endPoint x: 451, endPoint y: 178, distance: 17.8
click at [461, 163] on icon at bounding box center [458, 164] width 7 height 7
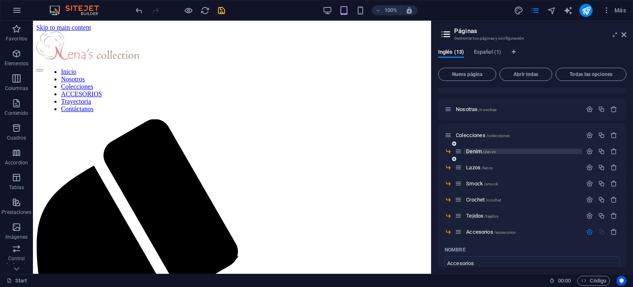
scroll to position [0, 0]
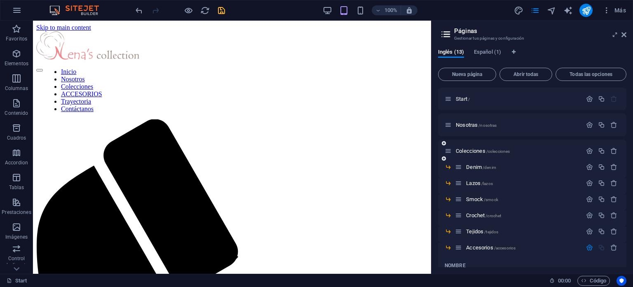
click at [485, 142] on div "Colecciones /colecciones" at bounding box center [532, 150] width 188 height 23
click at [487, 126] on span "/nosotras" at bounding box center [488, 125] width 18 height 5
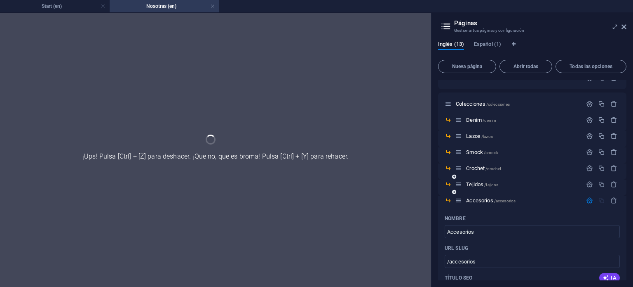
scroll to position [41, 0]
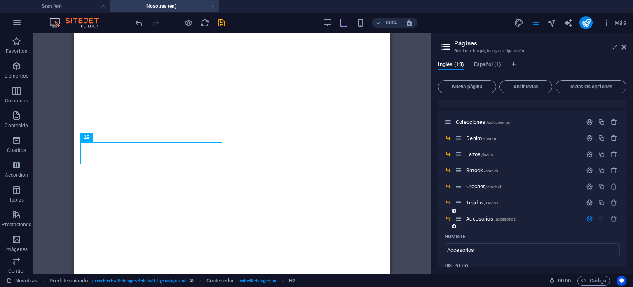
click at [460, 216] on icon at bounding box center [458, 218] width 7 height 7
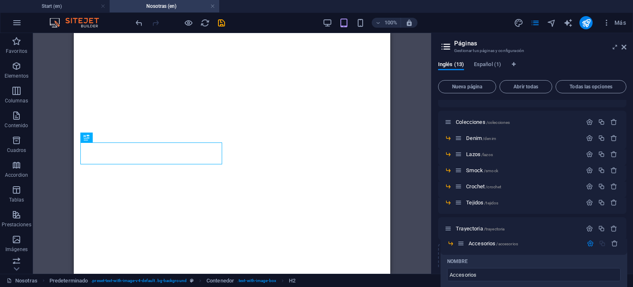
drag, startPoint x: 460, startPoint y: 219, endPoint x: 465, endPoint y: 245, distance: 27.3
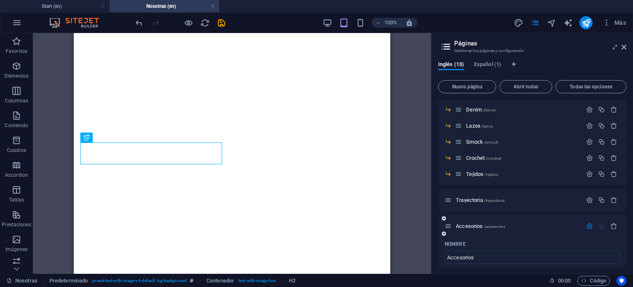
scroll to position [82, 0]
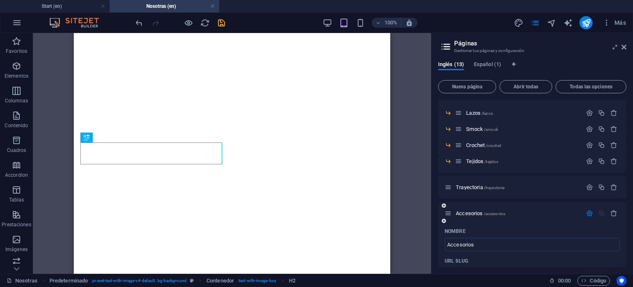
click at [468, 204] on div "Accesorios /accesorios" at bounding box center [532, 213] width 188 height 23
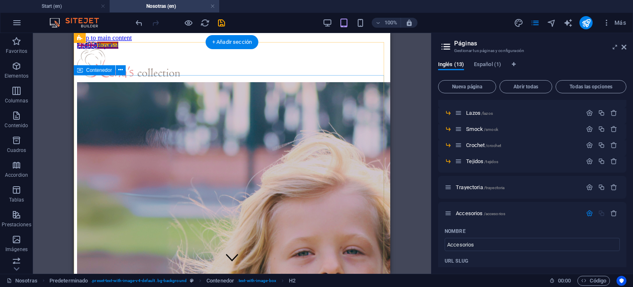
scroll to position [0, 0]
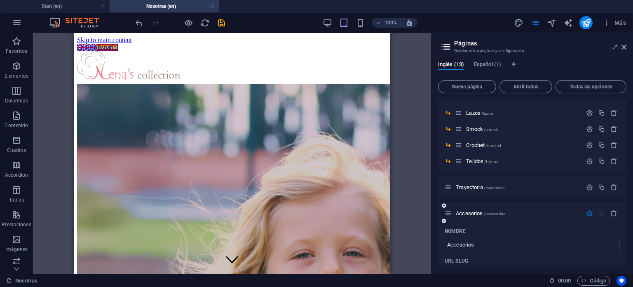
drag, startPoint x: 465, startPoint y: 212, endPoint x: 453, endPoint y: 211, distance: 12.4
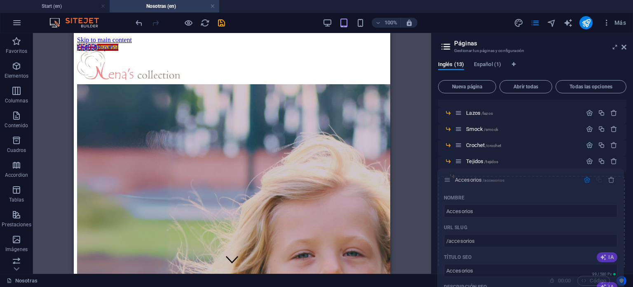
drag, startPoint x: 447, startPoint y: 212, endPoint x: 446, endPoint y: 178, distance: 34.7
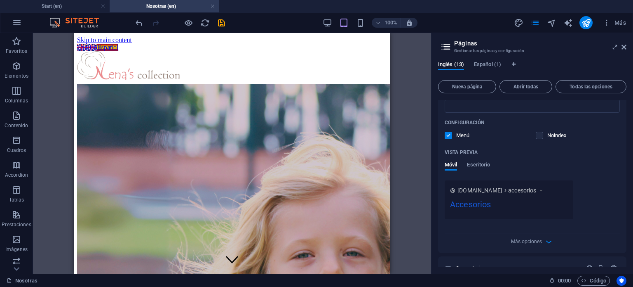
scroll to position [330, 0]
click at [544, 237] on icon "button" at bounding box center [548, 238] width 9 height 9
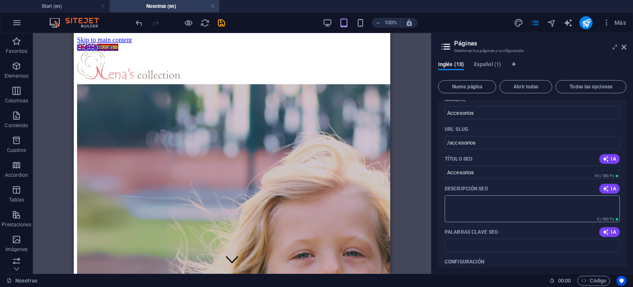
scroll to position [124, 0]
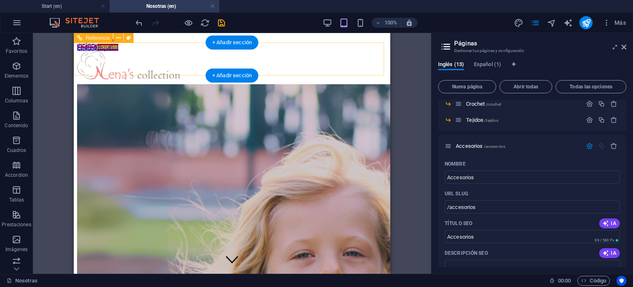
click at [153, 64] on figure at bounding box center [232, 66] width 310 height 30
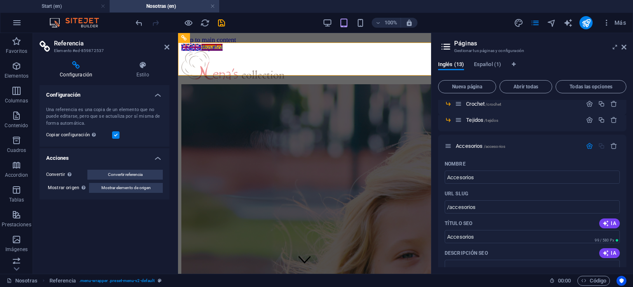
click at [240, 57] on figure at bounding box center [304, 66] width 247 height 30
click at [220, 70] on figure at bounding box center [304, 66] width 247 height 30
click at [167, 44] on icon at bounding box center [167, 47] width 5 height 7
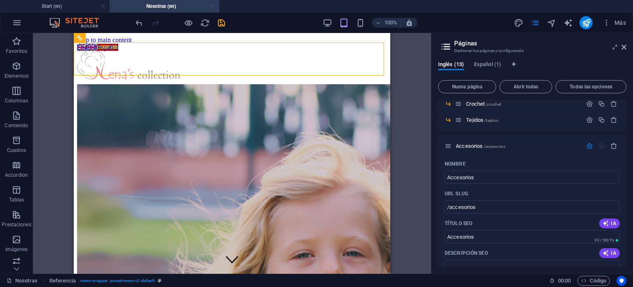
click at [212, 7] on link at bounding box center [212, 6] width 5 height 8
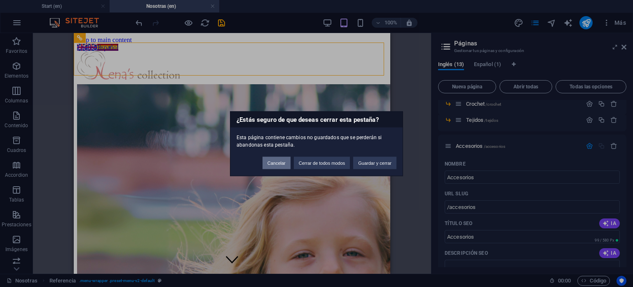
click at [279, 166] on button "Cancelar" at bounding box center [277, 162] width 28 height 12
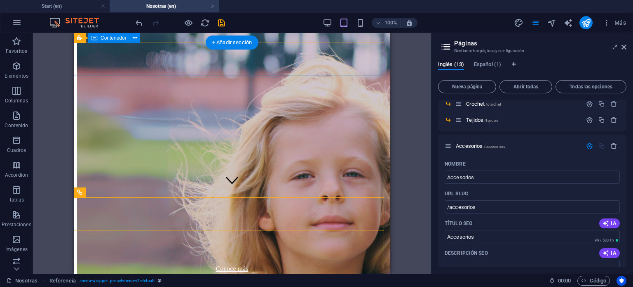
scroll to position [0, 0]
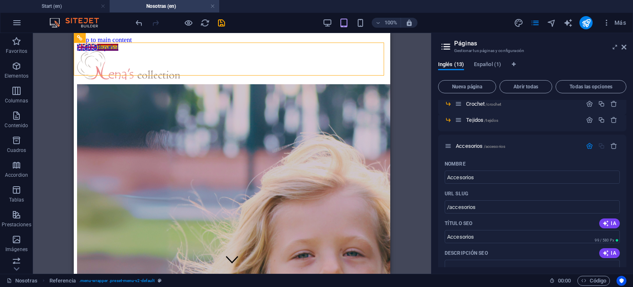
click at [64, 54] on div "H2 Predeterminado Contenedor Iconos de redes sociales Icono Banner Banner Conte…" at bounding box center [232, 153] width 398 height 240
click at [330, 22] on icon "button" at bounding box center [327, 22] width 9 height 9
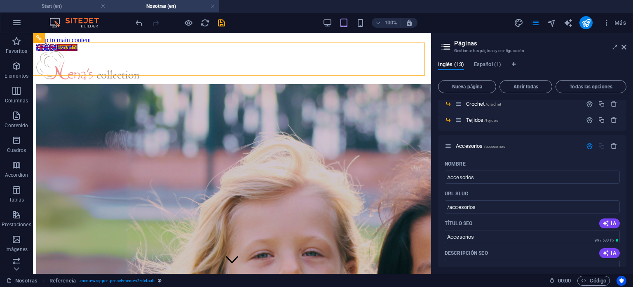
click at [64, 3] on h4 "Start (en)" at bounding box center [55, 6] width 110 height 9
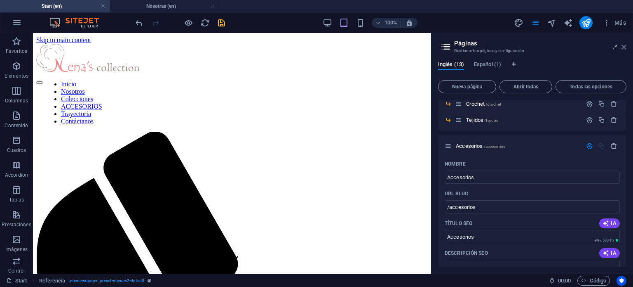
click at [626, 44] on icon at bounding box center [624, 47] width 5 height 7
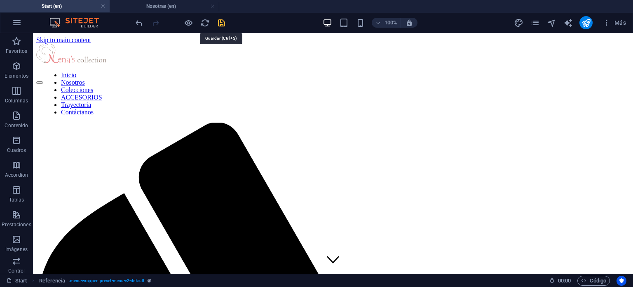
click at [224, 23] on icon "save" at bounding box center [221, 22] width 9 height 9
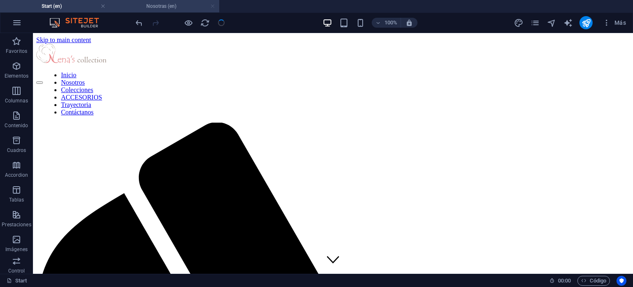
click at [213, 6] on link at bounding box center [212, 6] width 5 height 8
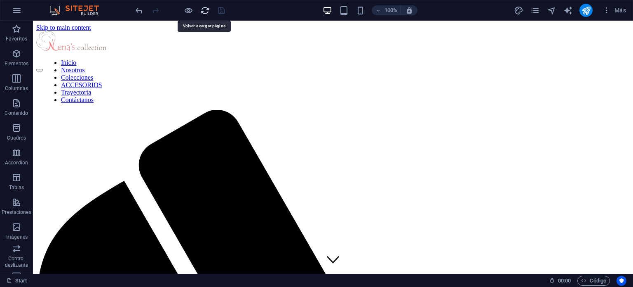
click at [206, 9] on icon "reload" at bounding box center [204, 10] width 9 height 9
click at [499, 9] on div "100% Más" at bounding box center [382, 10] width 496 height 13
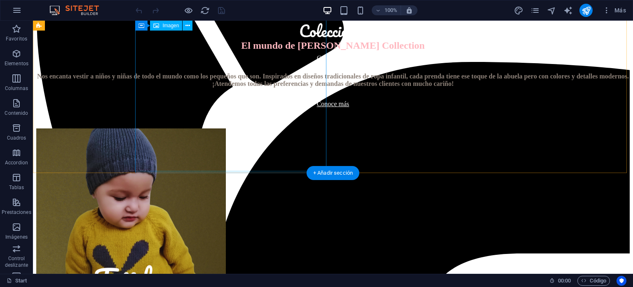
scroll to position [276, 0]
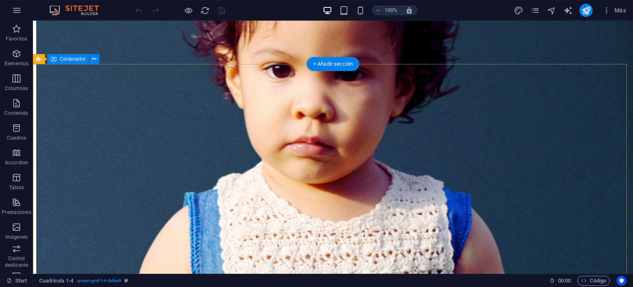
scroll to position [647, 0]
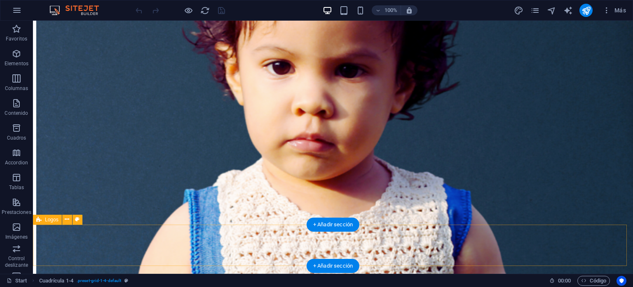
select select "px"
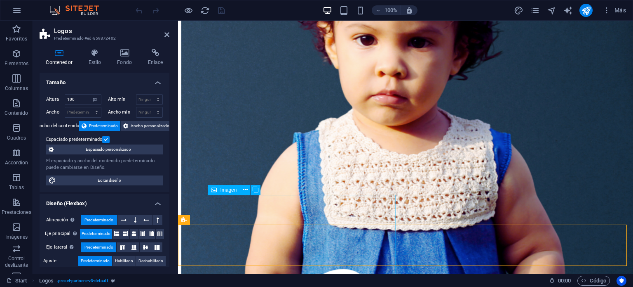
select select "px"
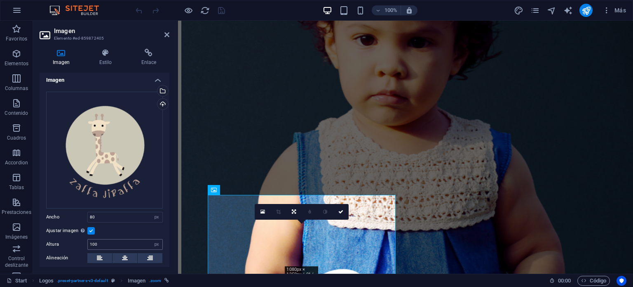
scroll to position [0, 0]
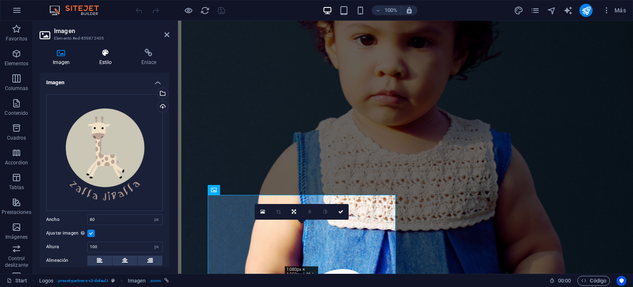
click at [106, 57] on h4 "Estilo" at bounding box center [107, 57] width 42 height 17
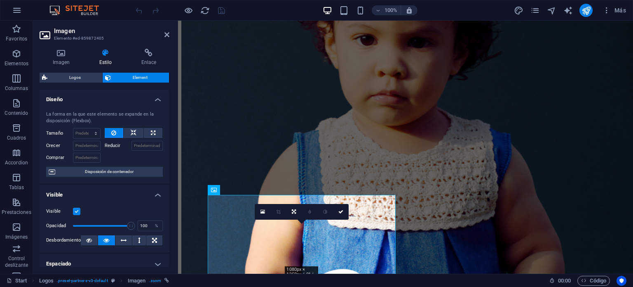
click at [107, 95] on h4 "Diseño" at bounding box center [105, 96] width 130 height 15
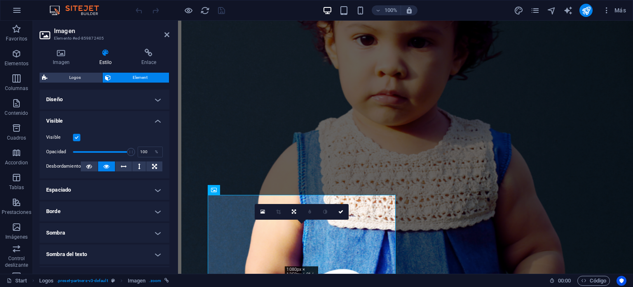
click at [88, 125] on h4 "Visible" at bounding box center [105, 118] width 130 height 15
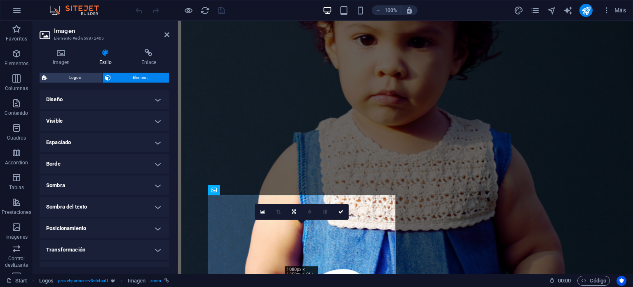
click at [78, 145] on h4 "Espaciado" at bounding box center [105, 142] width 130 height 20
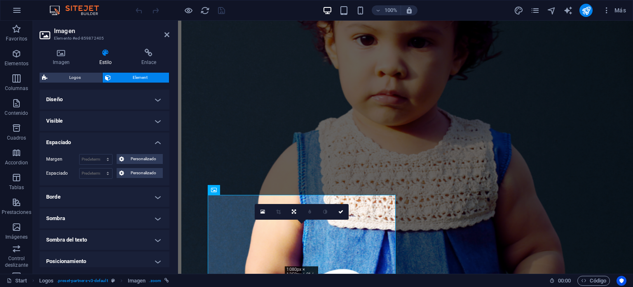
click at [78, 145] on h4 "Espaciado" at bounding box center [105, 139] width 130 height 15
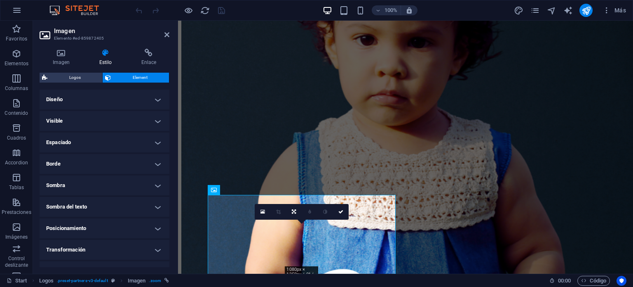
click at [73, 165] on h4 "Borde" at bounding box center [105, 164] width 130 height 20
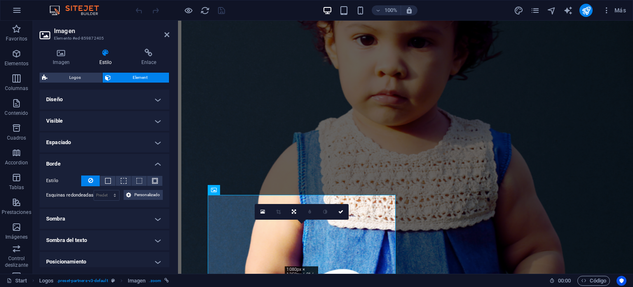
click at [94, 179] on button at bounding box center [90, 180] width 19 height 11
drag, startPoint x: 345, startPoint y: 216, endPoint x: 171, endPoint y: 192, distance: 175.7
click at [345, 216] on link at bounding box center [341, 212] width 16 height 16
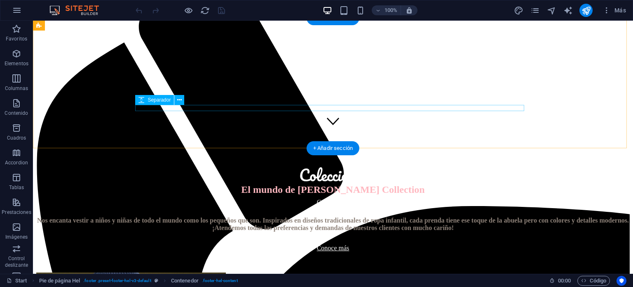
scroll to position [82, 0]
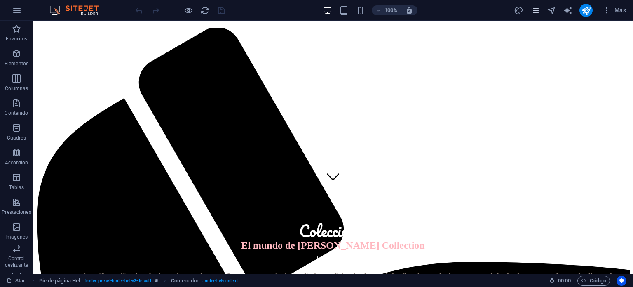
click at [532, 8] on icon "pages" at bounding box center [535, 10] width 9 height 9
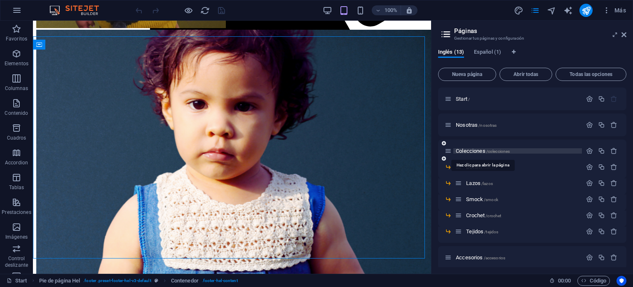
click at [483, 148] on span "Colecciones /colecciones" at bounding box center [483, 151] width 54 height 6
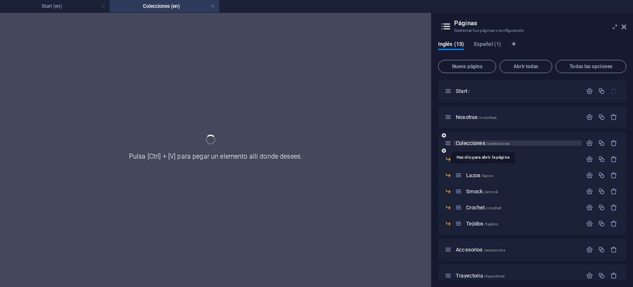
click at [478, 142] on span "Colecciones /colecciones" at bounding box center [483, 143] width 54 height 6
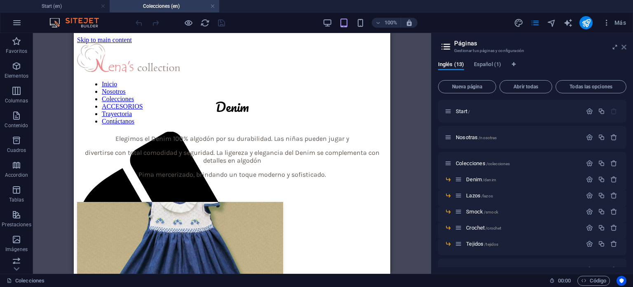
click at [625, 47] on icon at bounding box center [624, 47] width 5 height 7
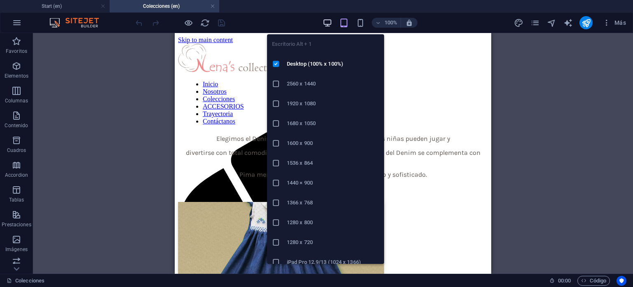
click at [332, 23] on icon "button" at bounding box center [327, 22] width 9 height 9
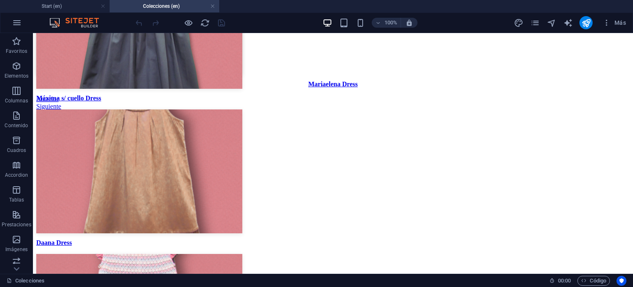
scroll to position [2016, 0]
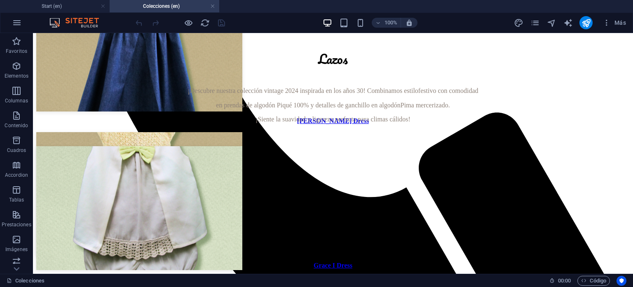
drag, startPoint x: 633, startPoint y: 111, endPoint x: 119, endPoint y: 91, distance: 514.7
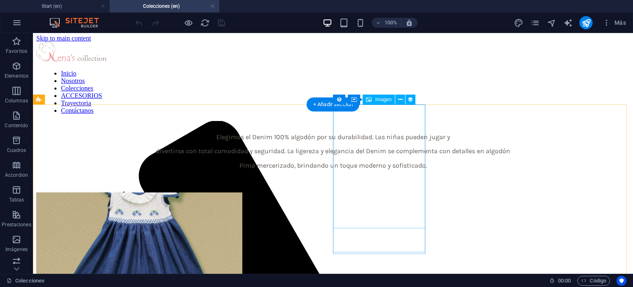
scroll to position [0, 0]
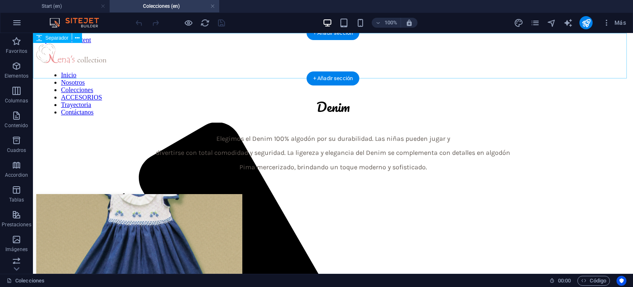
click at [151, 77] on div at bounding box center [333, 83] width 594 height 12
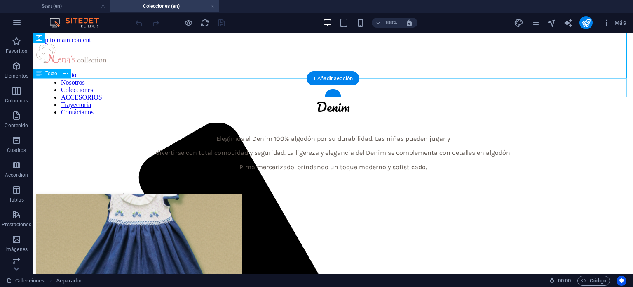
click at [151, 96] on div "Denim" at bounding box center [333, 107] width 594 height 22
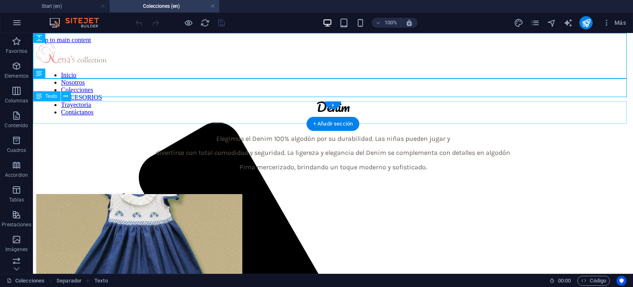
click at [128, 135] on div "Elegimos el Denim 100% algodón por su durabilidad. Las niñas pueden jugar y div…" at bounding box center [333, 153] width 594 height 36
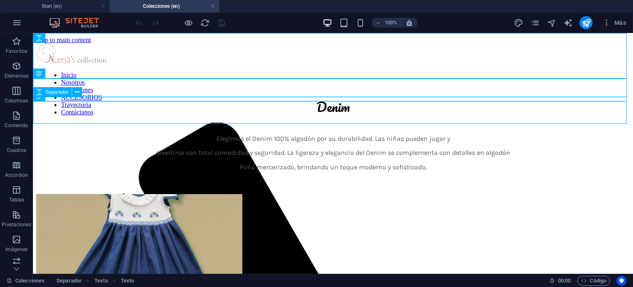
click at [130, 124] on div at bounding box center [333, 126] width 594 height 4
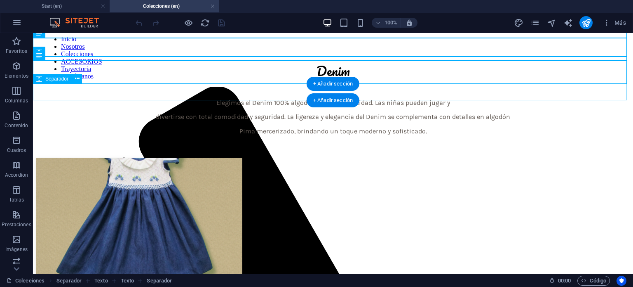
scroll to position [41, 0]
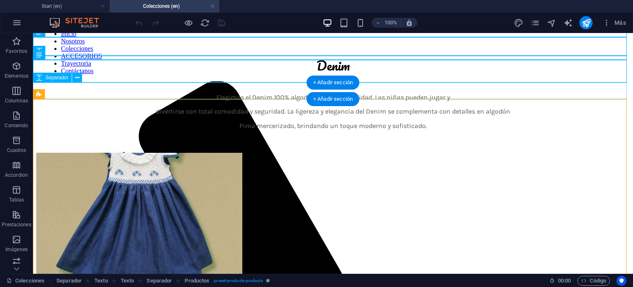
click at [133, 136] on div at bounding box center [333, 144] width 594 height 16
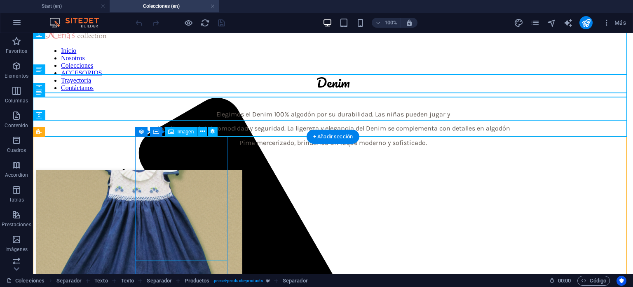
scroll to position [0, 0]
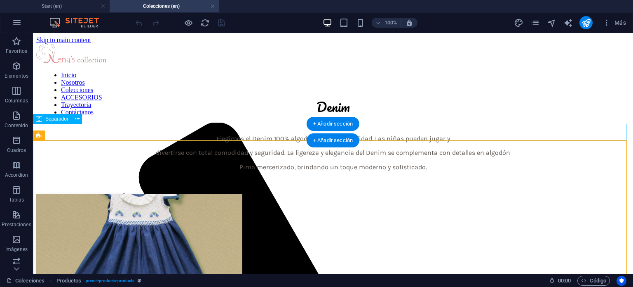
click at [99, 177] on div at bounding box center [333, 185] width 594 height 16
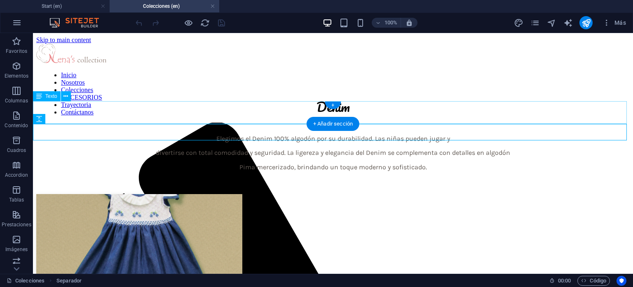
click at [122, 135] on div "Elegimos el Denim 100% algodón por su durabilidad. Las niñas pueden jugar y div…" at bounding box center [333, 153] width 594 height 36
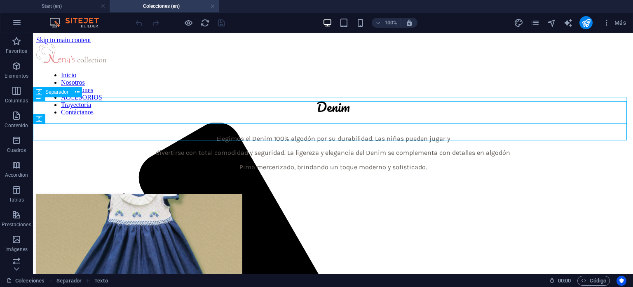
click at [137, 124] on div at bounding box center [333, 126] width 594 height 4
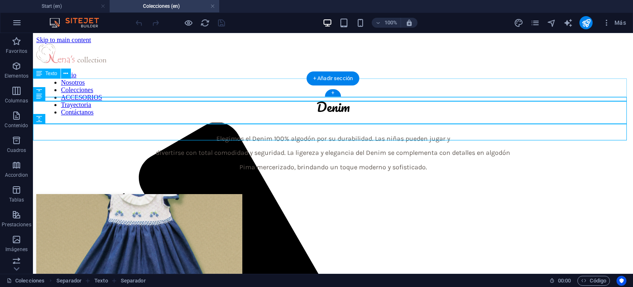
click at [141, 96] on div "Denim" at bounding box center [333, 107] width 594 height 22
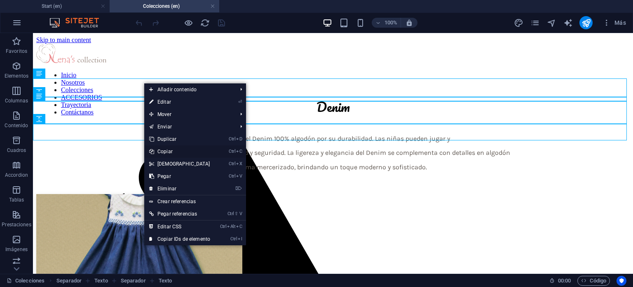
click at [177, 148] on link "Ctrl C Copiar" at bounding box center [179, 151] width 71 height 12
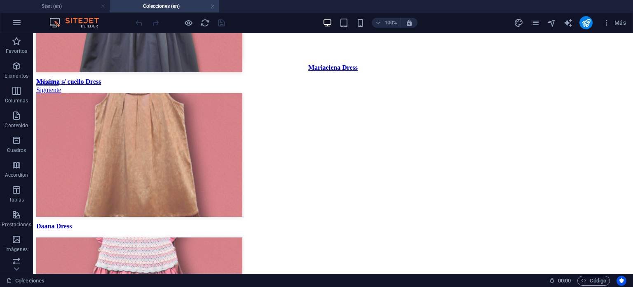
drag, startPoint x: 633, startPoint y: 104, endPoint x: 625, endPoint y: 316, distance: 212.9
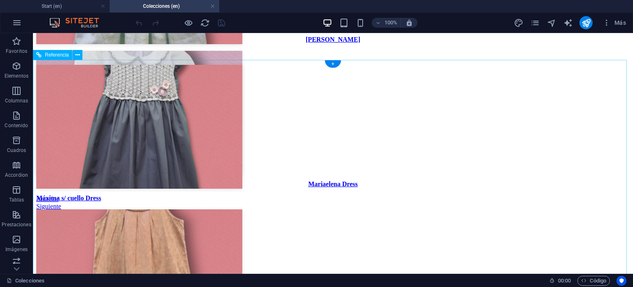
scroll to position [1892, 0]
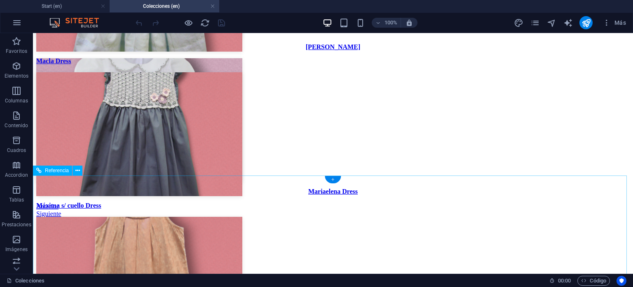
click at [334, 178] on div "+" at bounding box center [333, 179] width 16 height 7
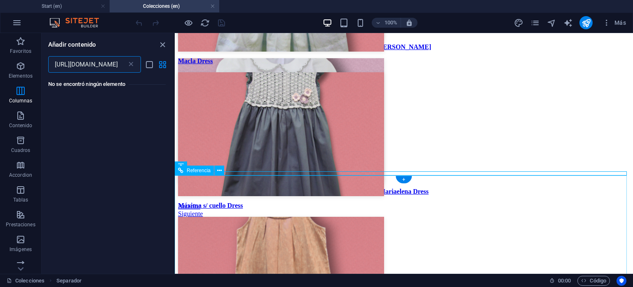
scroll to position [0, 0]
type input "[URL][DOMAIN_NAME]"
click at [165, 45] on icon "close panel" at bounding box center [162, 44] width 9 height 9
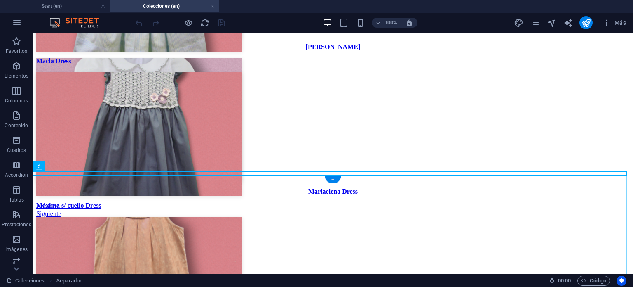
click at [334, 179] on div "+" at bounding box center [333, 179] width 16 height 7
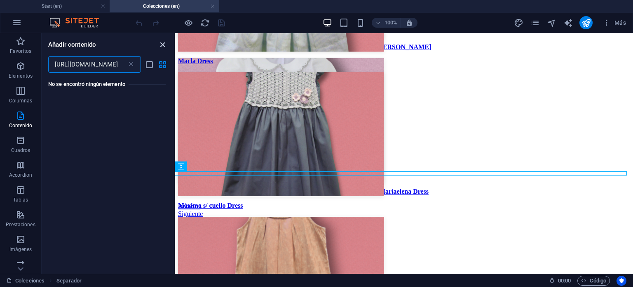
click at [165, 47] on icon "close panel" at bounding box center [162, 44] width 9 height 9
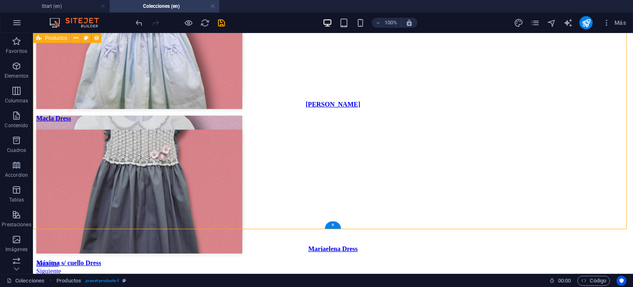
scroll to position [1851, 0]
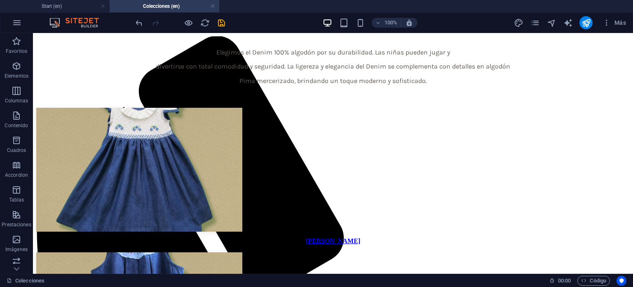
scroll to position [0, 0]
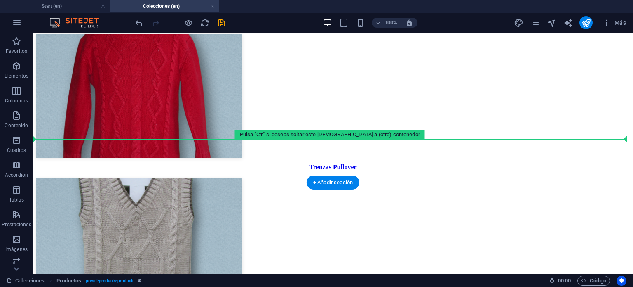
scroll to position [2610, 0]
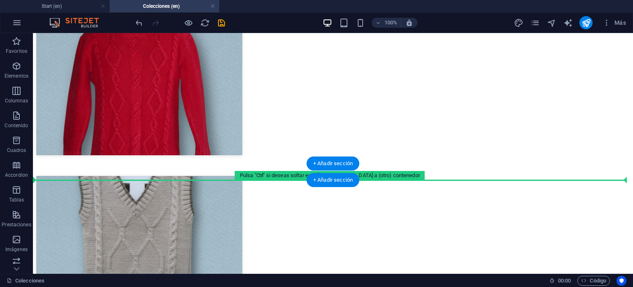
drag, startPoint x: 92, startPoint y: 204, endPoint x: 103, endPoint y: 174, distance: 31.0
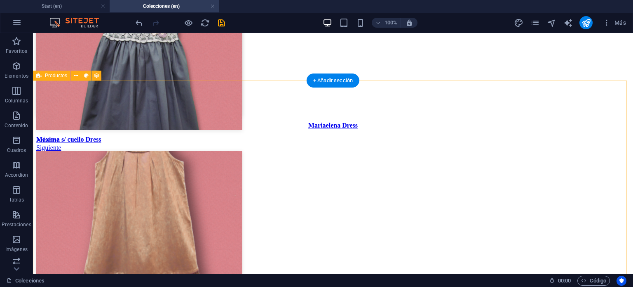
scroll to position [1950, 0]
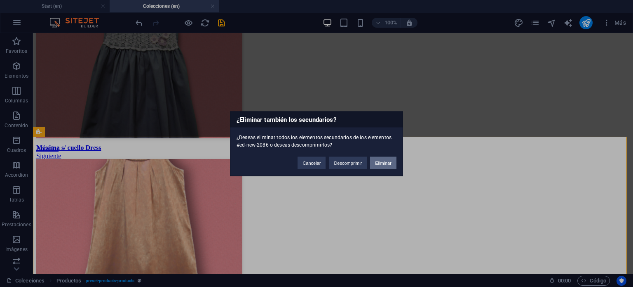
click at [390, 161] on button "Eliminar" at bounding box center [383, 162] width 26 height 12
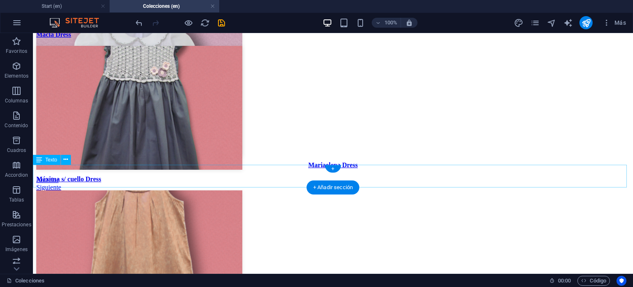
scroll to position [2032, 0]
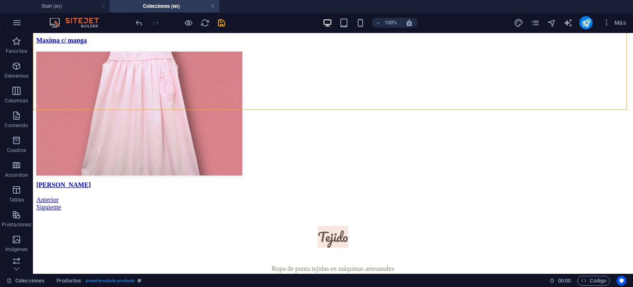
scroll to position [2350, 0]
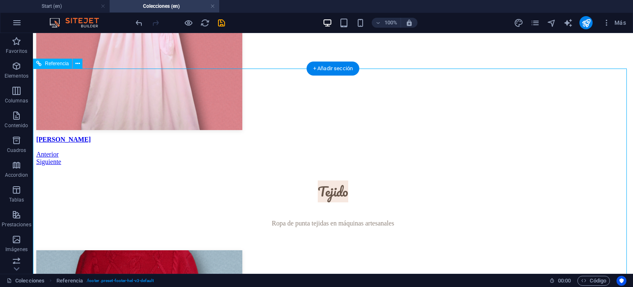
scroll to position [2408, 0]
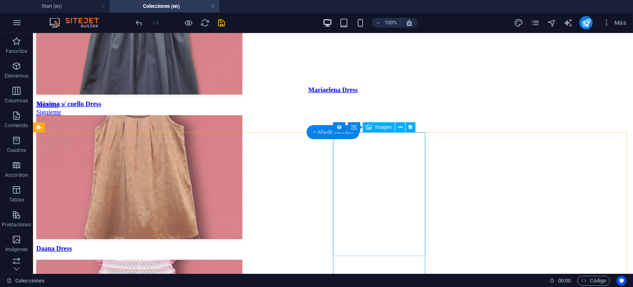
scroll to position [1993, 0]
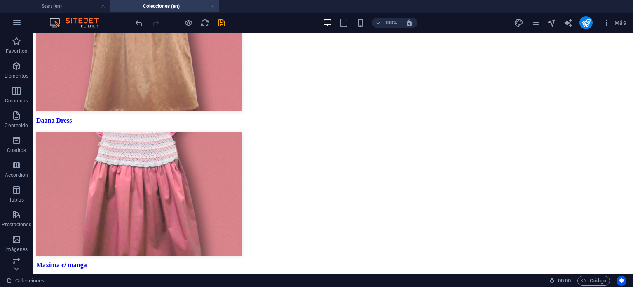
scroll to position [2408, 0]
